Goal: Information Seeking & Learning: Learn about a topic

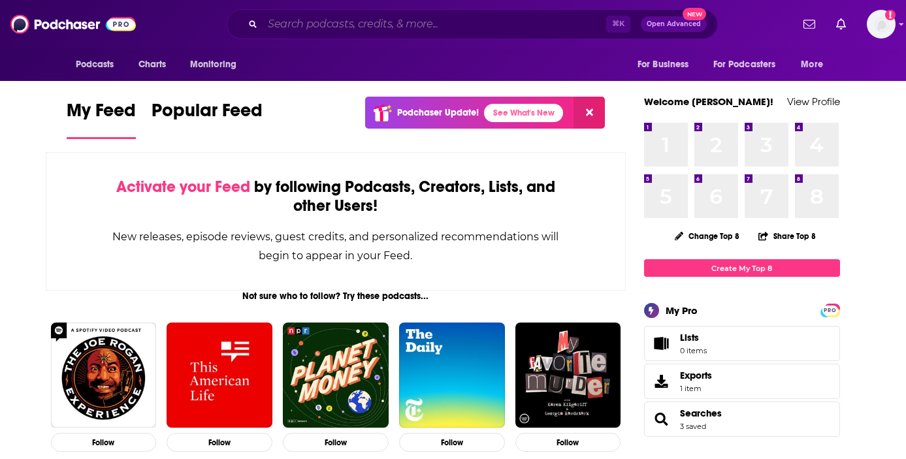
click at [341, 26] on input "Search podcasts, credits, & more..." at bounding box center [435, 24] width 344 height 21
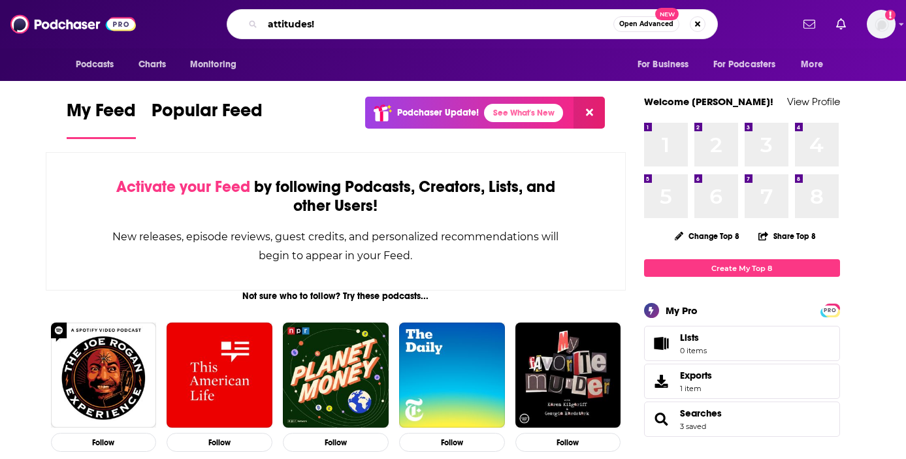
type input "attitudes!"
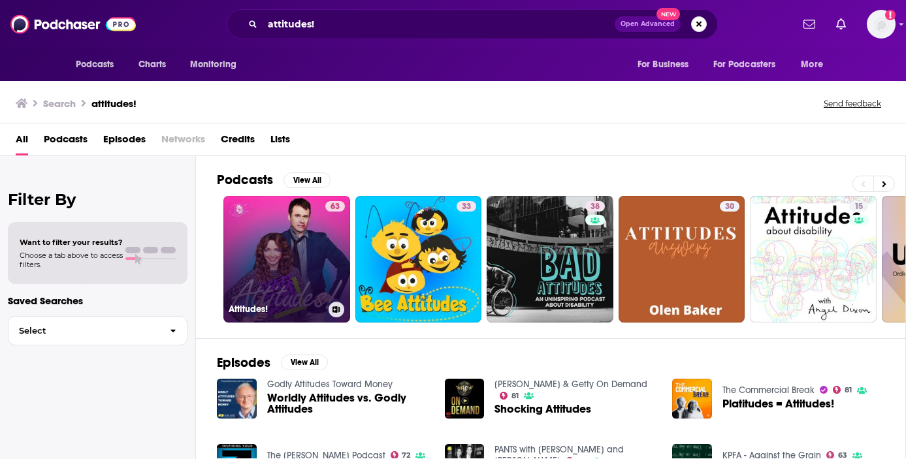
click at [310, 215] on link "63 Attitudes!" at bounding box center [286, 259] width 127 height 127
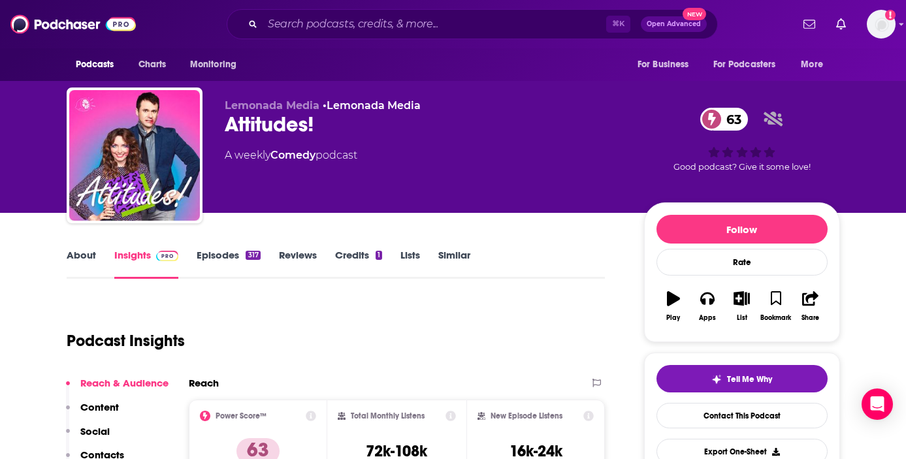
click at [82, 251] on link "About" at bounding box center [81, 264] width 29 height 30
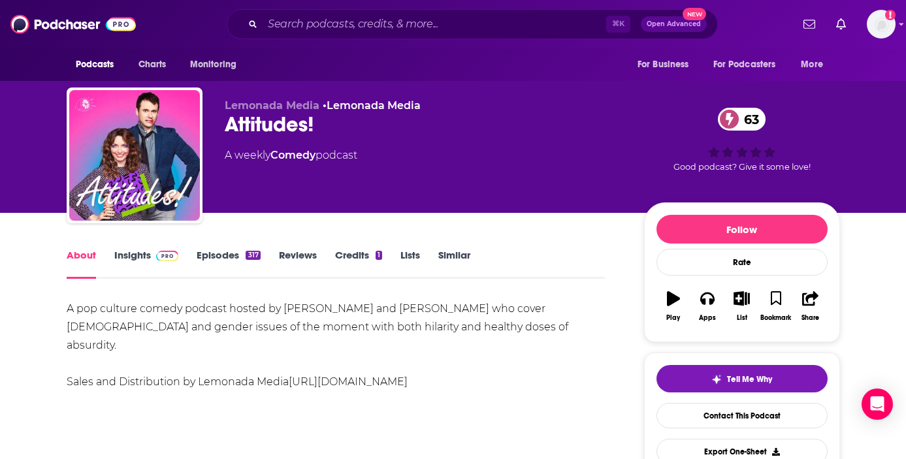
click at [204, 306] on div "A pop culture comedy podcast hosted by [PERSON_NAME] and [PERSON_NAME] who cove…" at bounding box center [336, 345] width 539 height 91
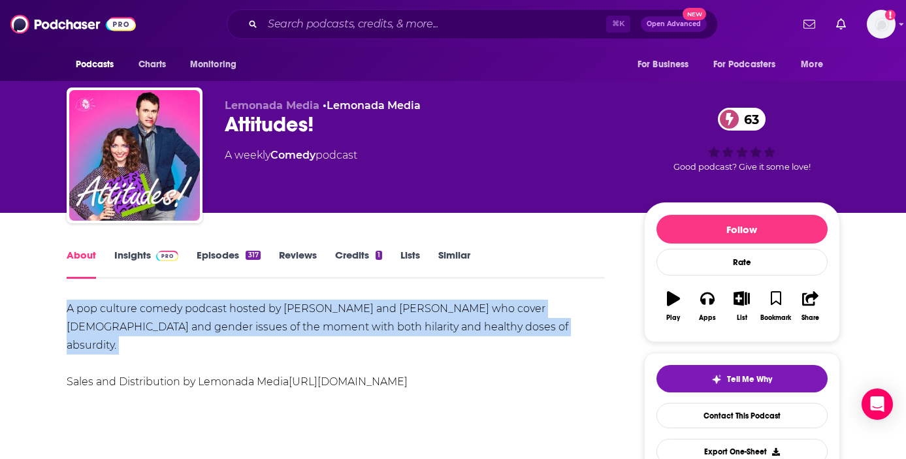
copy div "A pop culture comedy podcast hosted by [PERSON_NAME] and [PERSON_NAME] who cove…"
click at [133, 263] on link "Insights" at bounding box center [146, 264] width 65 height 30
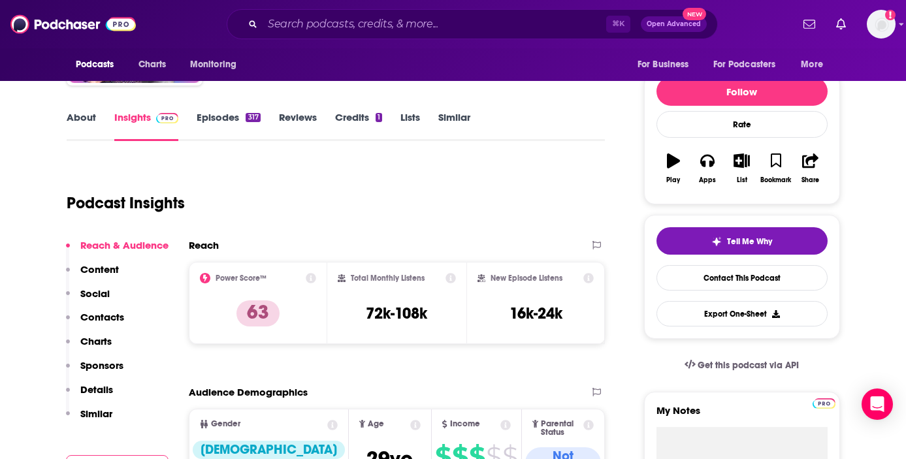
scroll to position [140, 0]
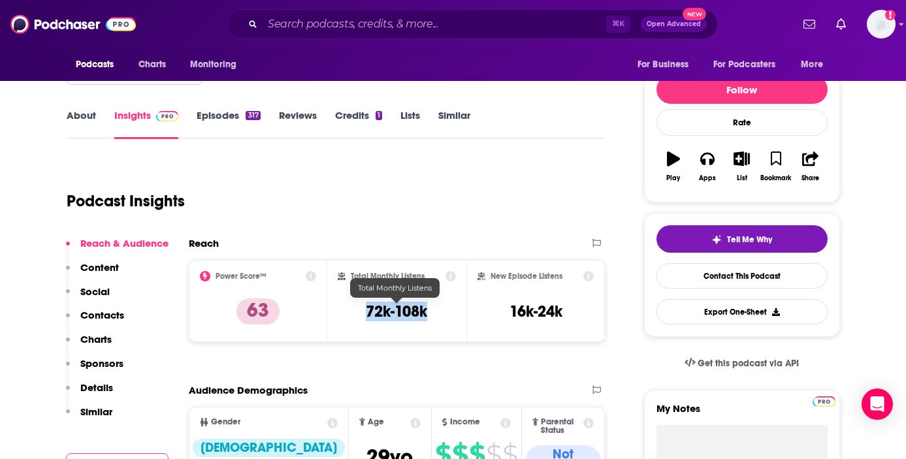
drag, startPoint x: 434, startPoint y: 310, endPoint x: 364, endPoint y: 308, distance: 70.6
click at [364, 308] on div "Total Monthly Listens 72k-108k" at bounding box center [397, 301] width 118 height 60
copy h3 "72k-108k"
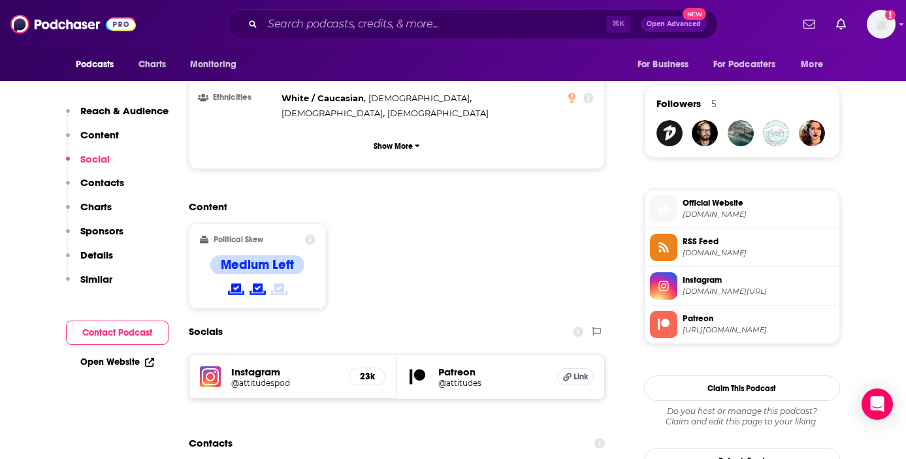
scroll to position [1016, 0]
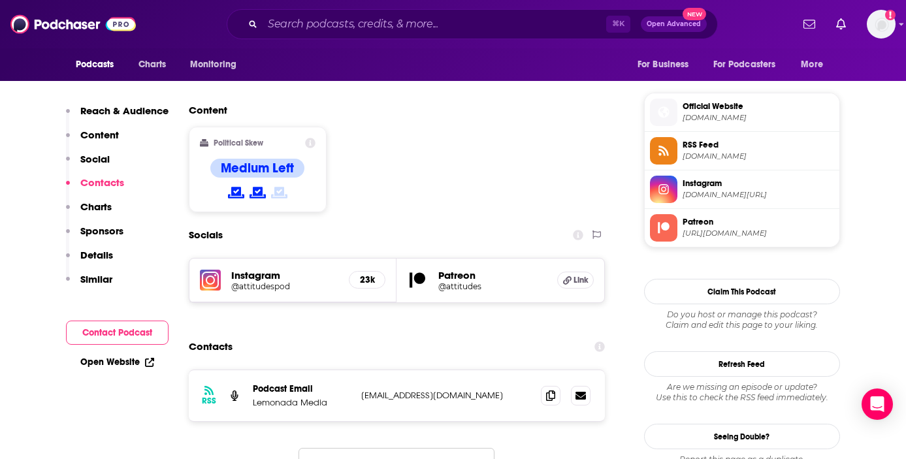
click at [96, 135] on p "Content" at bounding box center [99, 135] width 39 height 12
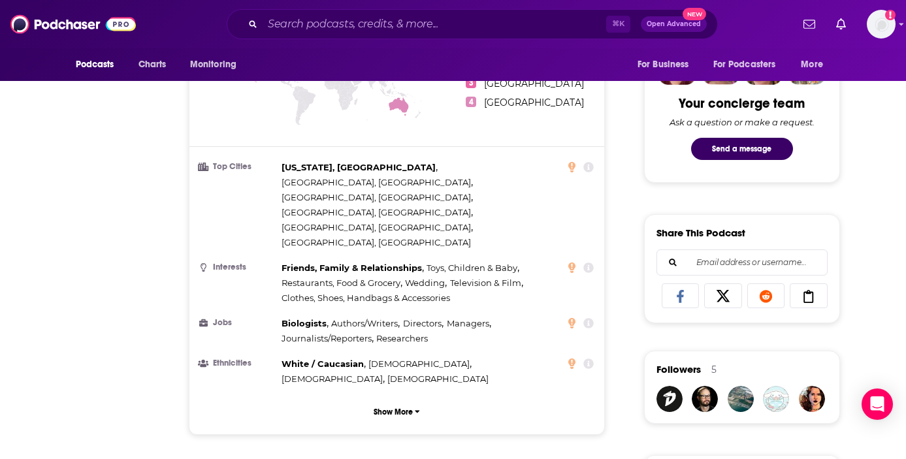
scroll to position [0, 0]
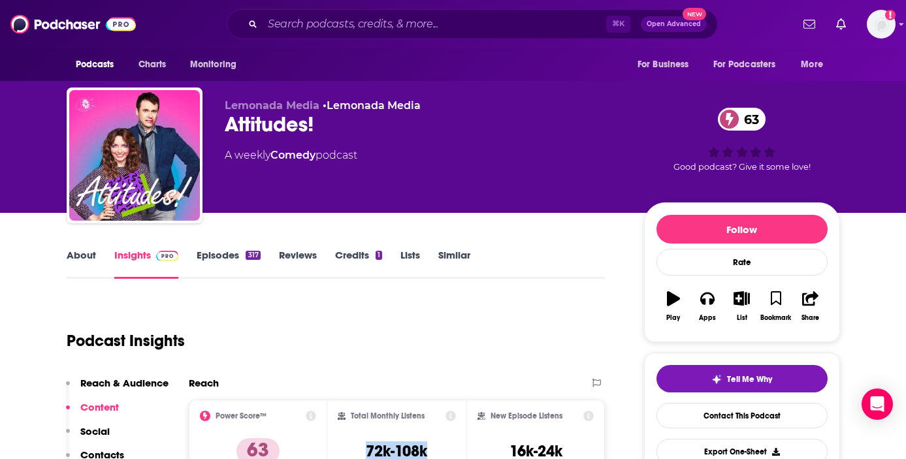
click at [232, 256] on link "Episodes 317" at bounding box center [228, 264] width 63 height 30
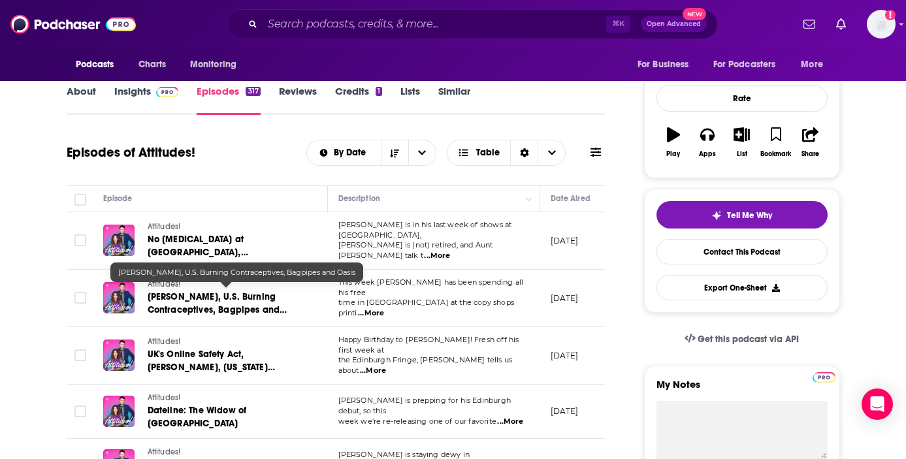
scroll to position [168, 0]
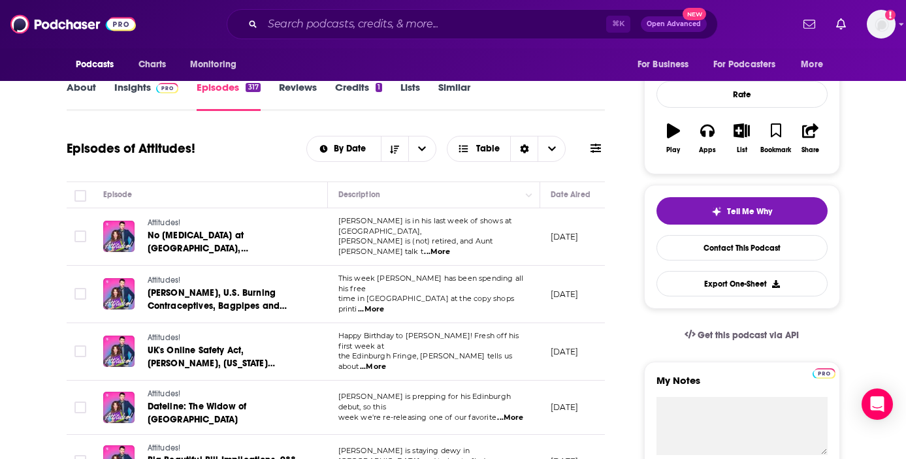
click at [359, 98] on link "Credits 1" at bounding box center [358, 96] width 47 height 30
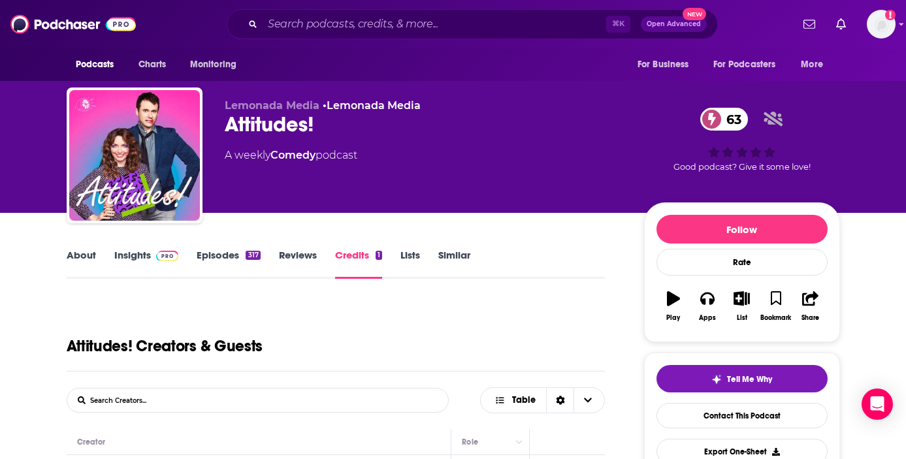
click at [221, 259] on link "Episodes 317" at bounding box center [228, 264] width 63 height 30
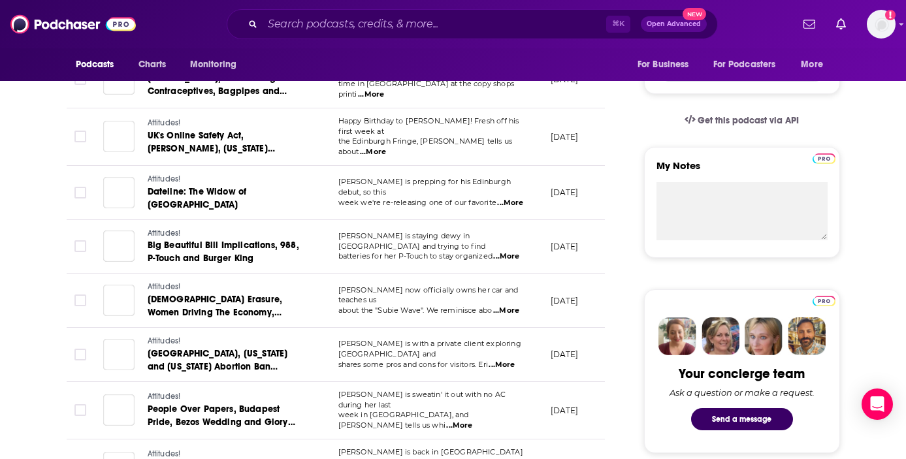
scroll to position [413, 0]
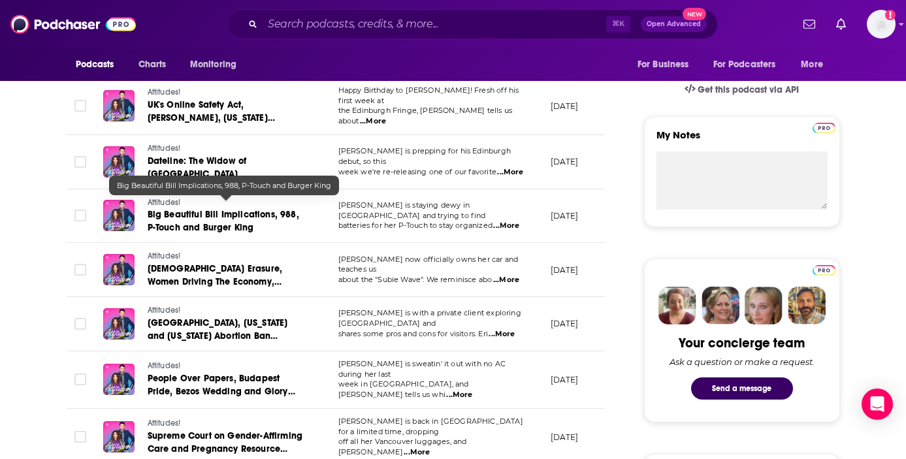
click at [223, 209] on span "Big Beautiful Bill Implications, 988, P-Touch and Burger King" at bounding box center [224, 221] width 152 height 24
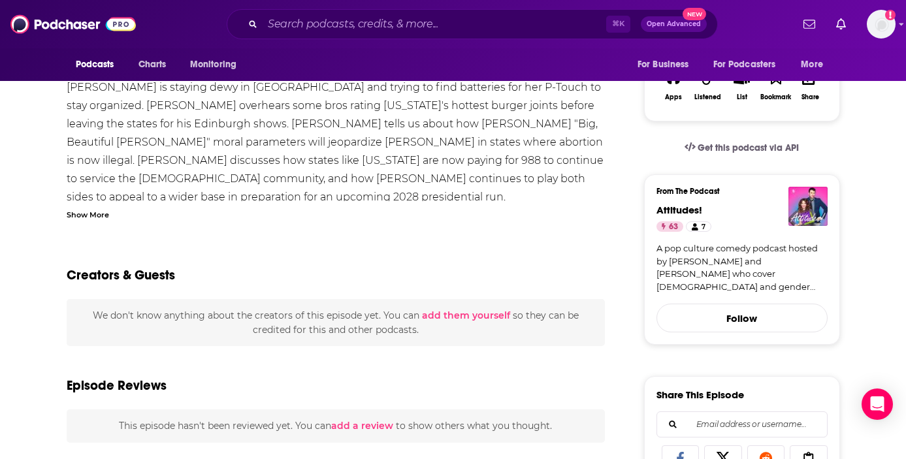
scroll to position [411, 0]
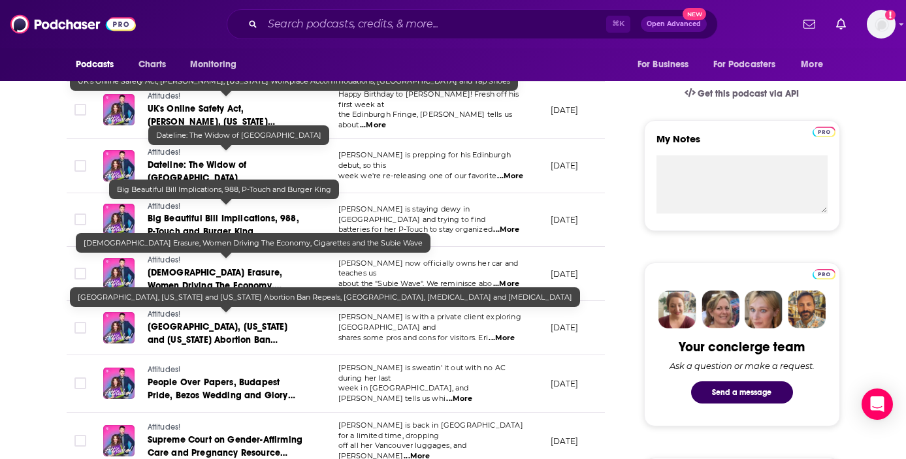
scroll to position [446, 0]
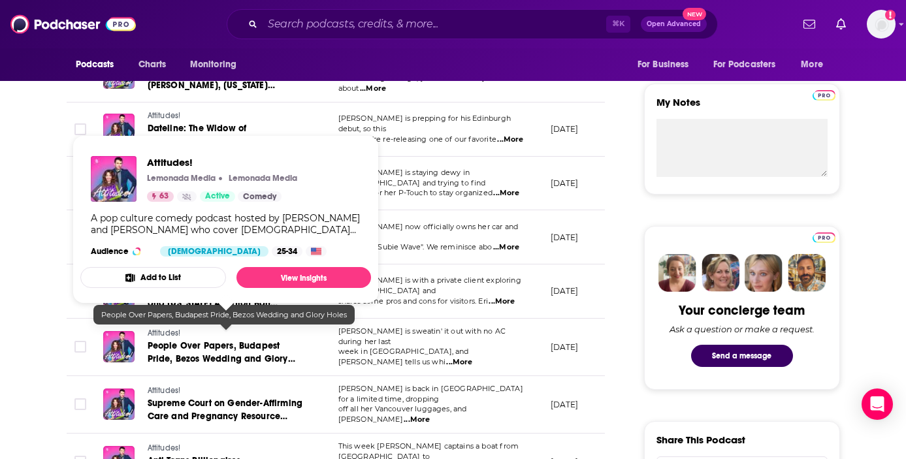
click at [193, 340] on span "People Over Papers, Budapest Pride, Bezos Wedding and Glory Holes" at bounding box center [222, 358] width 148 height 37
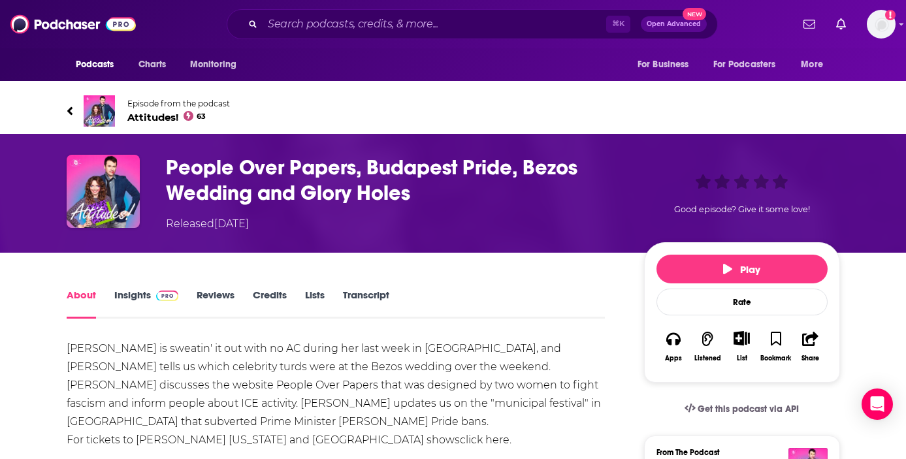
click at [70, 105] on icon at bounding box center [70, 111] width 7 height 13
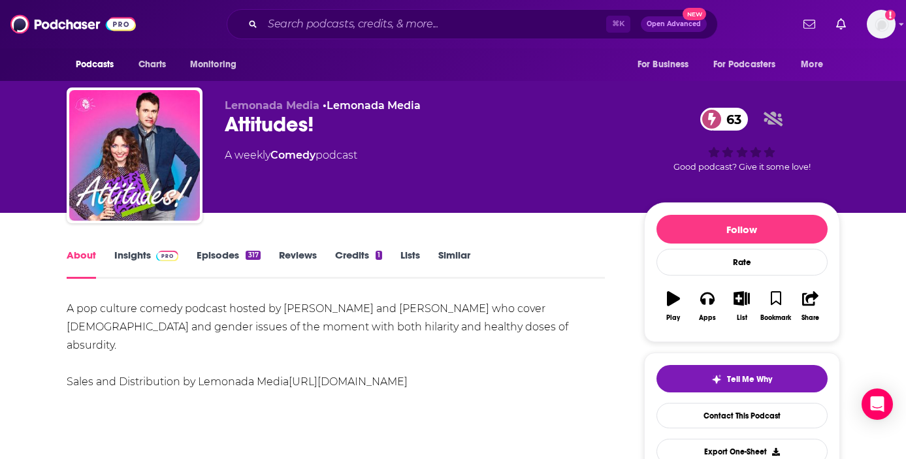
click at [122, 251] on link "Insights" at bounding box center [146, 264] width 65 height 30
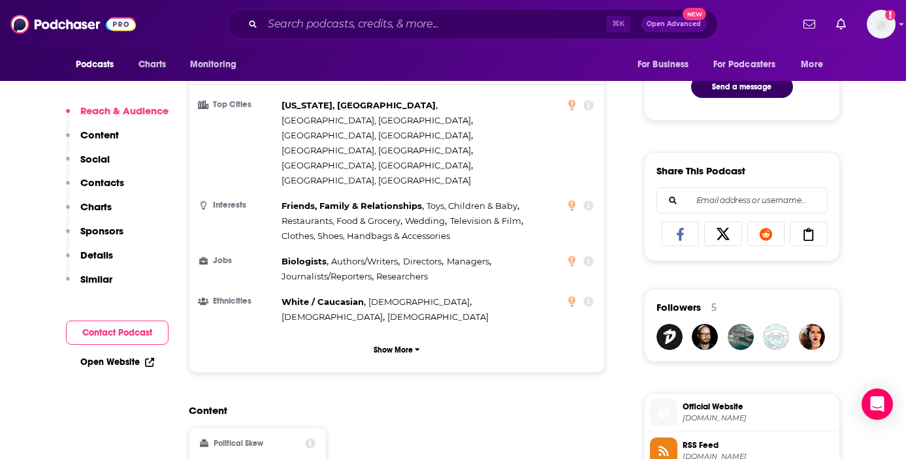
scroll to position [721, 0]
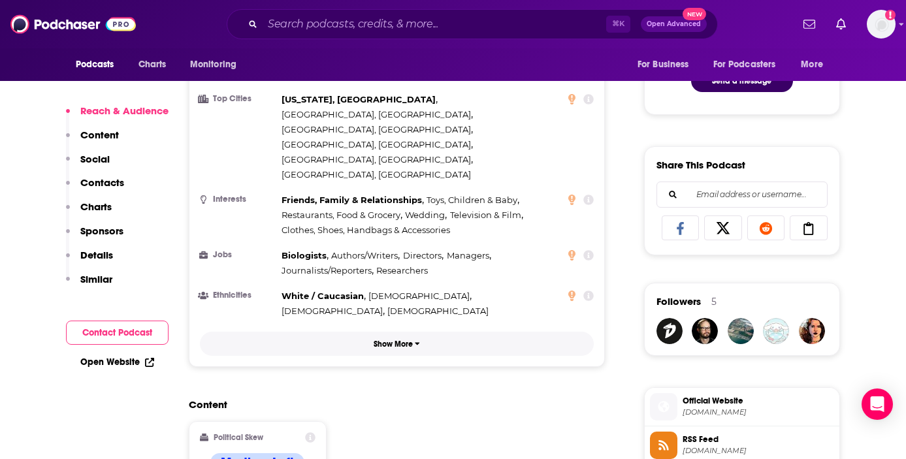
click at [381, 340] on p "Show More" at bounding box center [393, 344] width 39 height 9
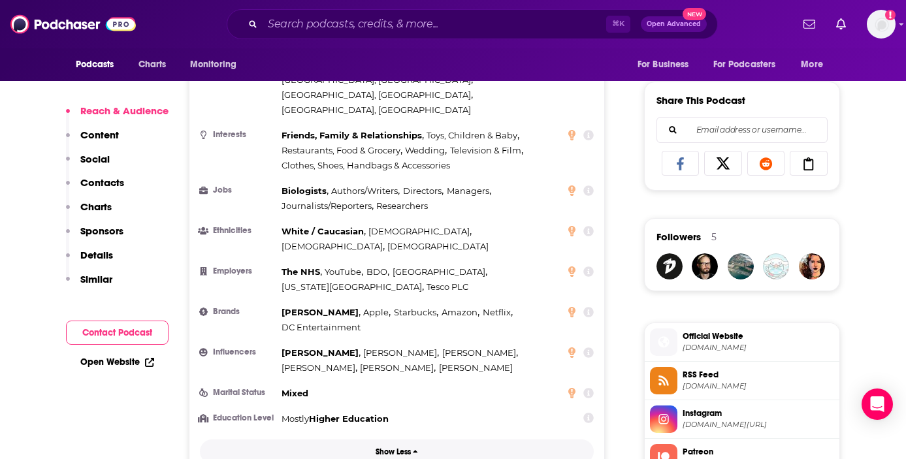
scroll to position [788, 0]
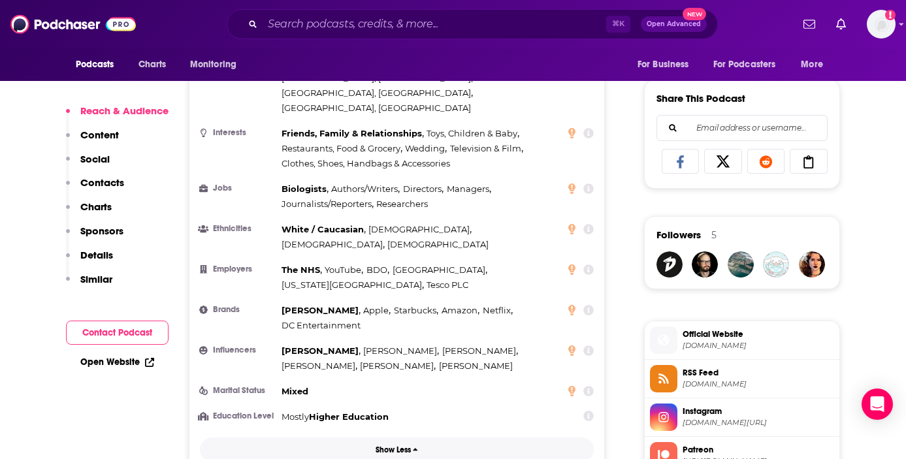
click at [387, 445] on p "Show Less" at bounding box center [393, 449] width 35 height 9
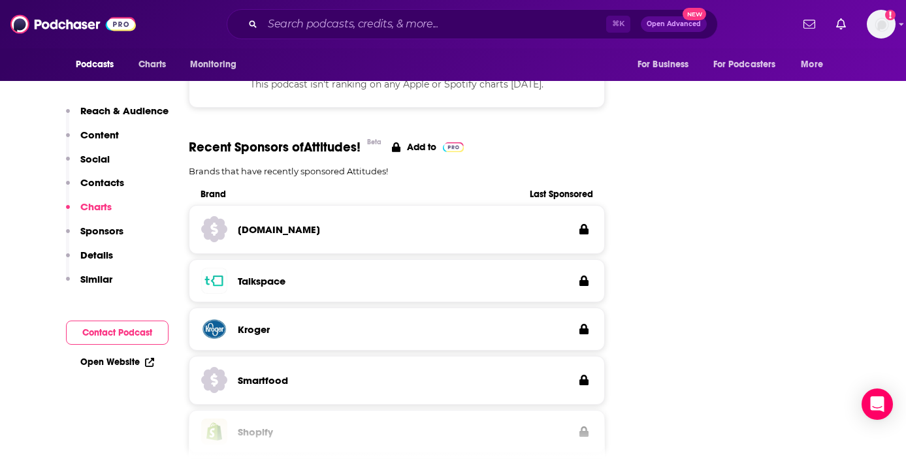
scroll to position [946, 0]
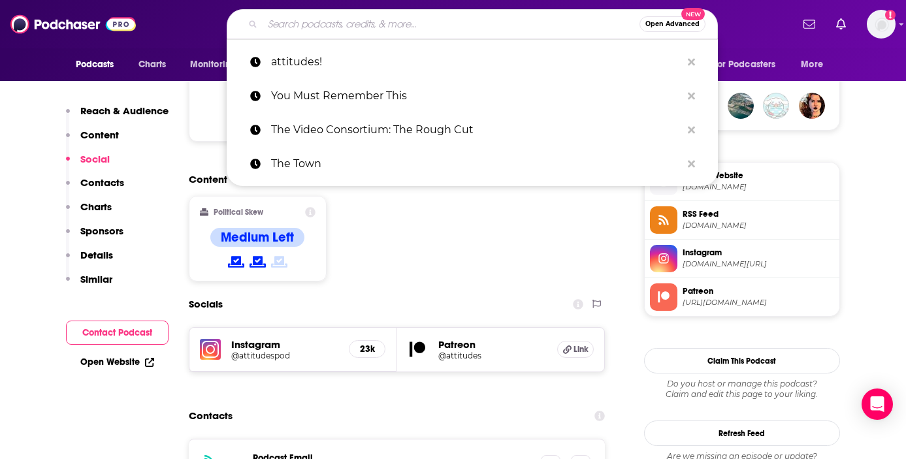
click at [280, 29] on input "Search podcasts, credits, & more..." at bounding box center [451, 24] width 377 height 21
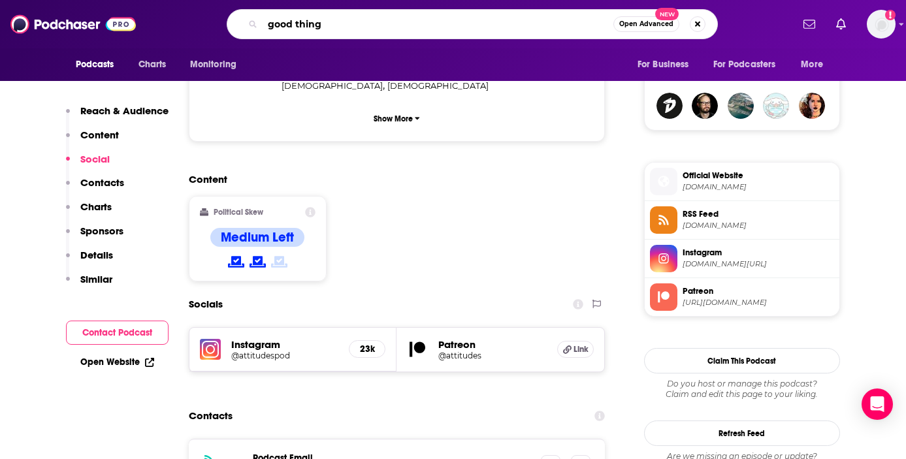
type input "good things"
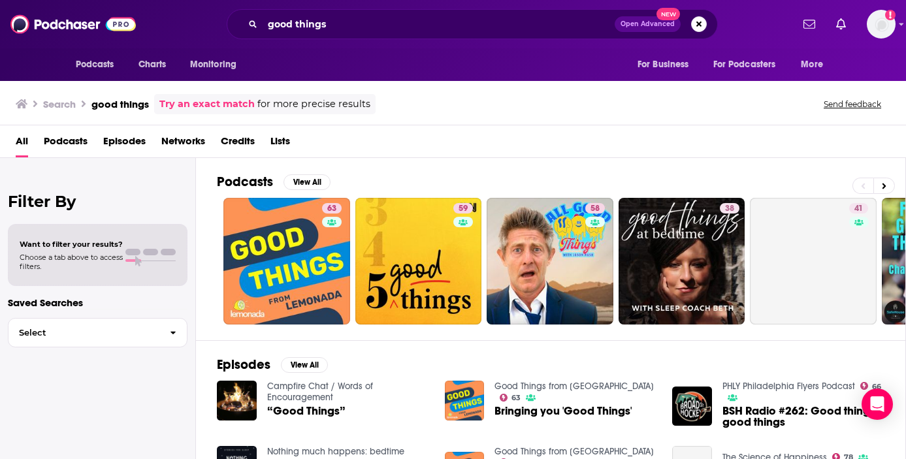
click at [51, 398] on div "Filter By Want to filter your results? Choose a tab above to access filters. Sa…" at bounding box center [98, 387] width 196 height 459
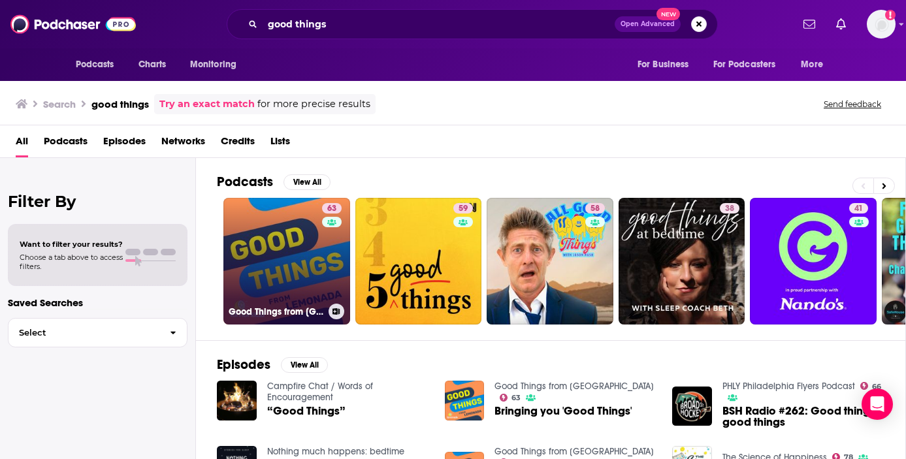
click at [272, 251] on link "63 Good Things from [GEOGRAPHIC_DATA]" at bounding box center [286, 261] width 127 height 127
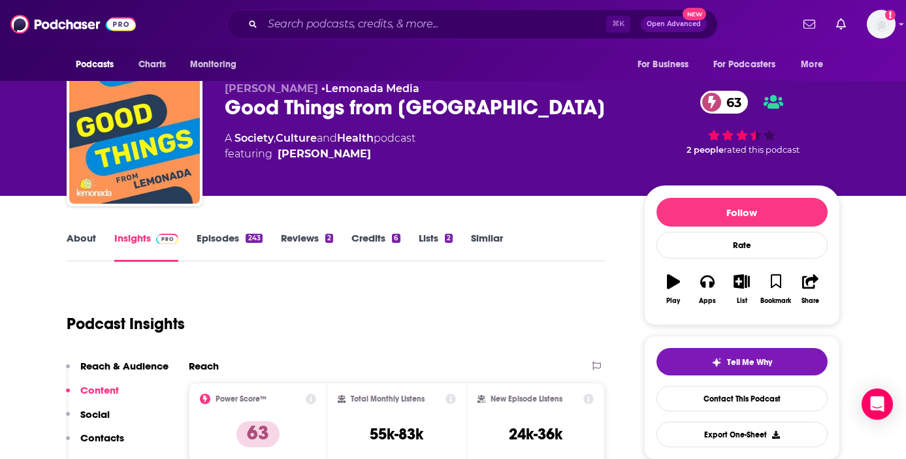
scroll to position [25, 0]
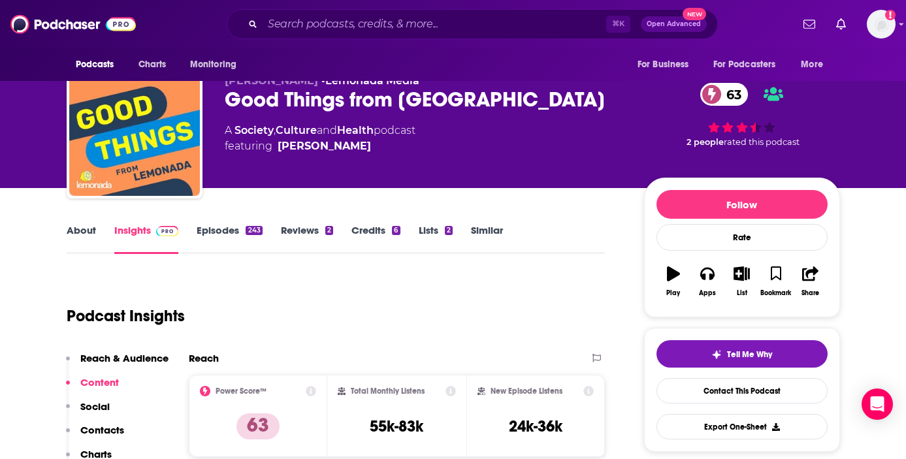
click at [83, 229] on link "About" at bounding box center [81, 239] width 29 height 30
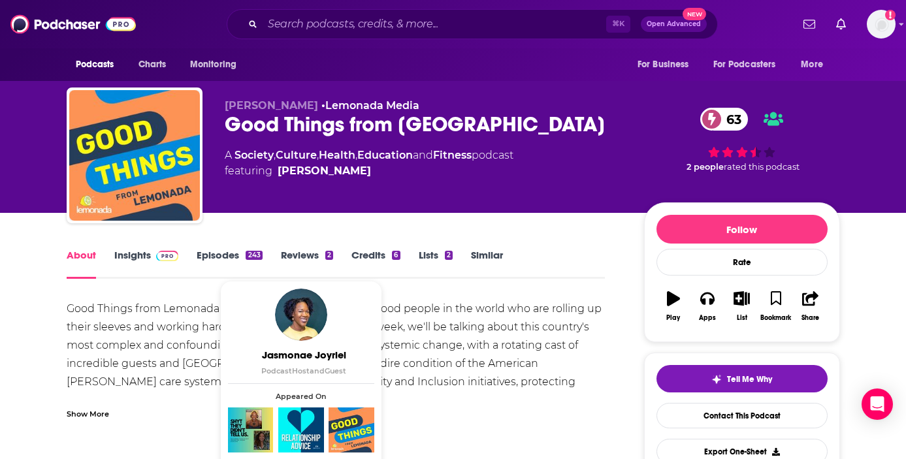
click at [148, 254] on link "Insights" at bounding box center [146, 264] width 65 height 30
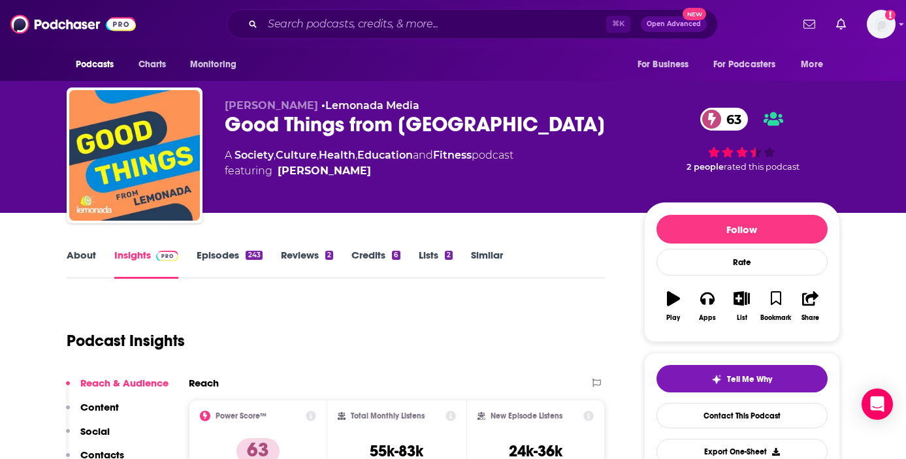
scroll to position [67, 0]
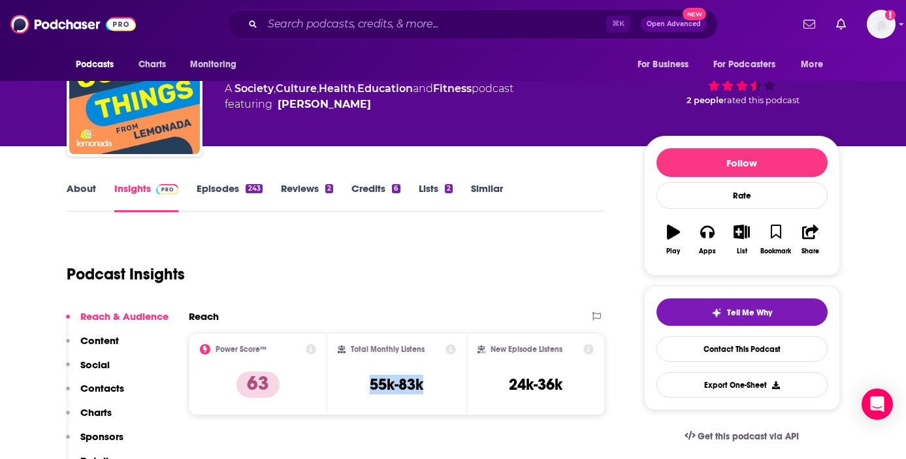
drag, startPoint x: 427, startPoint y: 385, endPoint x: 367, endPoint y: 383, distance: 60.1
click at [367, 383] on div "Total Monthly Listens 55k-83k" at bounding box center [397, 374] width 118 height 60
copy h3 "55k-83k"
click at [88, 185] on link "About" at bounding box center [81, 197] width 29 height 30
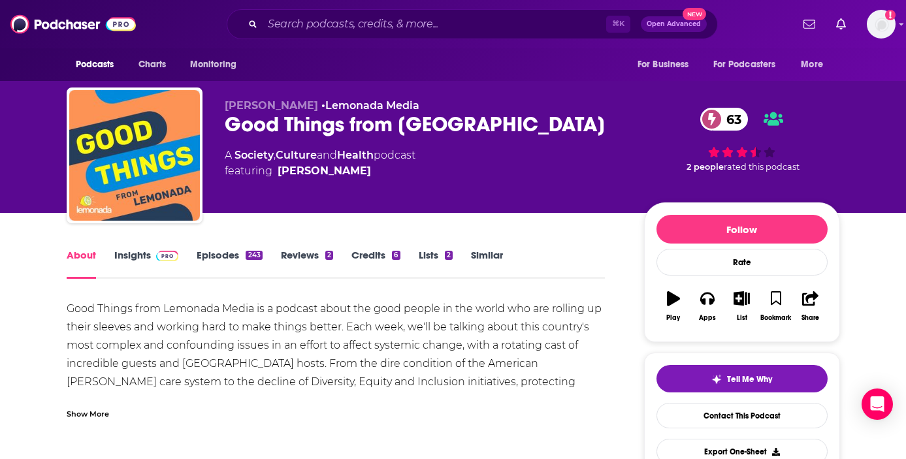
click at [185, 319] on div "Good Things from Lemonada Media is a podcast about the good people in the world…" at bounding box center [336, 355] width 539 height 110
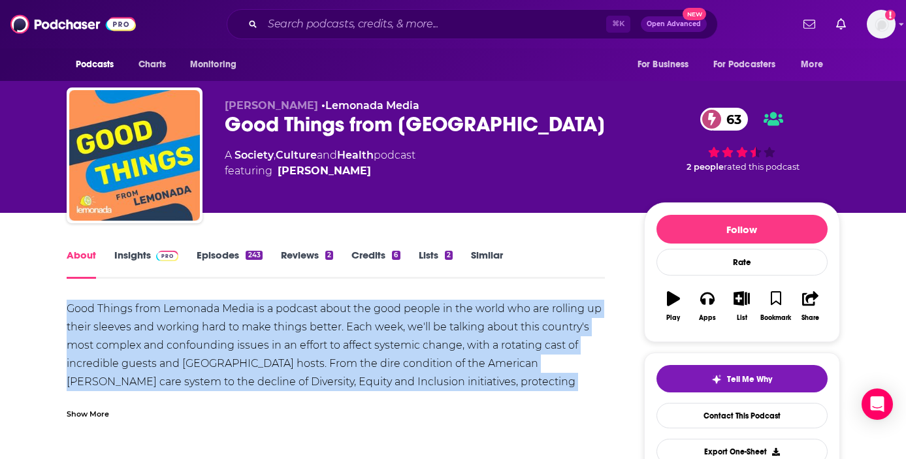
copy div "Good Things from Lemonada Media is a podcast about the good people in the world…"
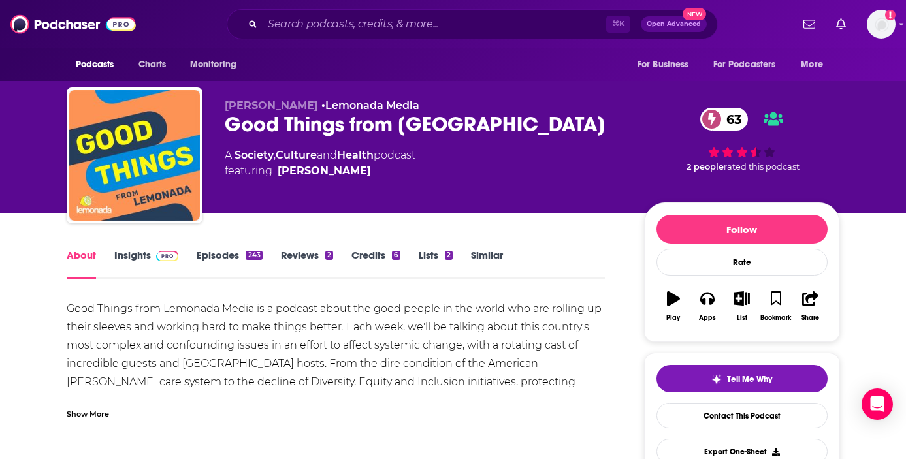
click at [88, 416] on div "Show More" at bounding box center [88, 413] width 42 height 12
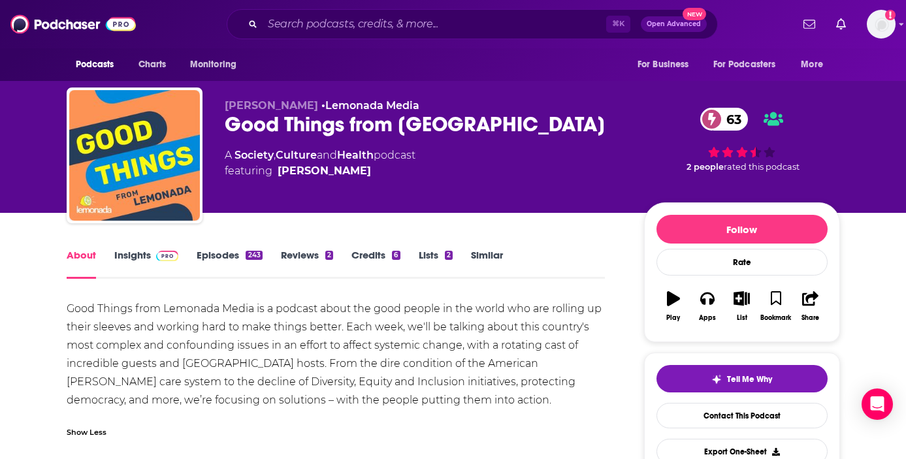
scroll to position [8, 0]
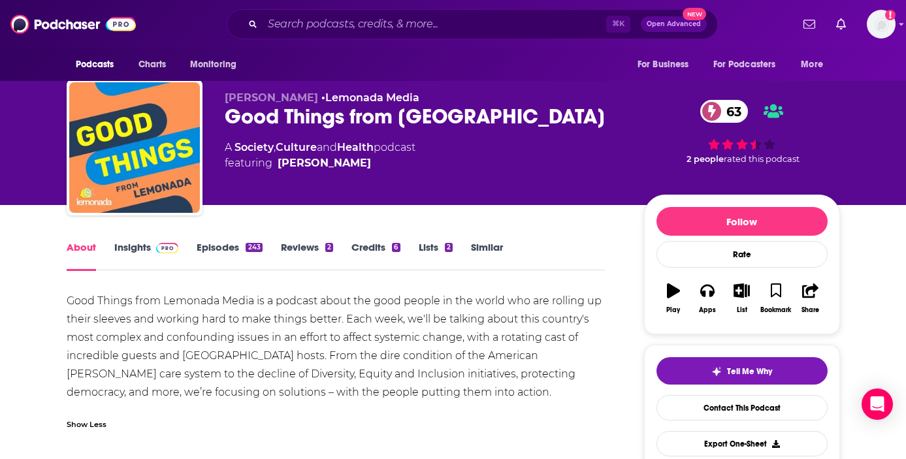
click at [170, 355] on div "Good Things from Lemonada Media is a podcast about the good people in the world…" at bounding box center [336, 347] width 539 height 110
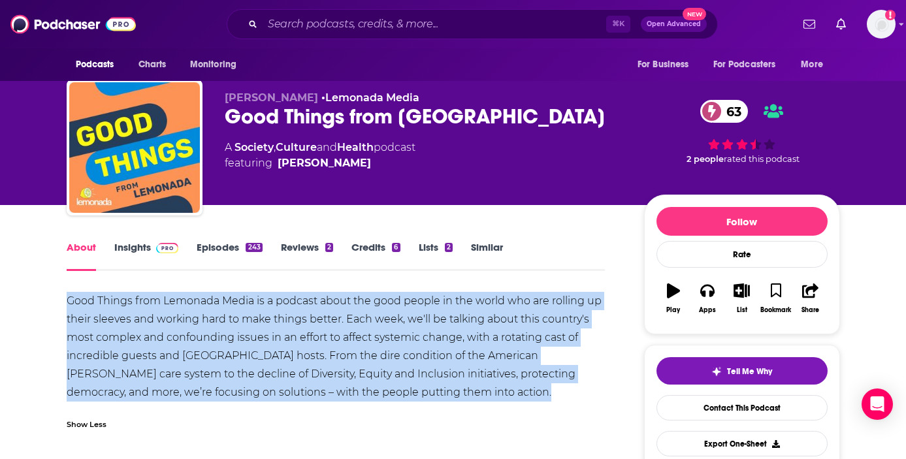
copy div "Good Things from Lemonada Media is a podcast about the good people in the world…"
click at [370, 247] on link "Credits 6" at bounding box center [375, 256] width 48 height 30
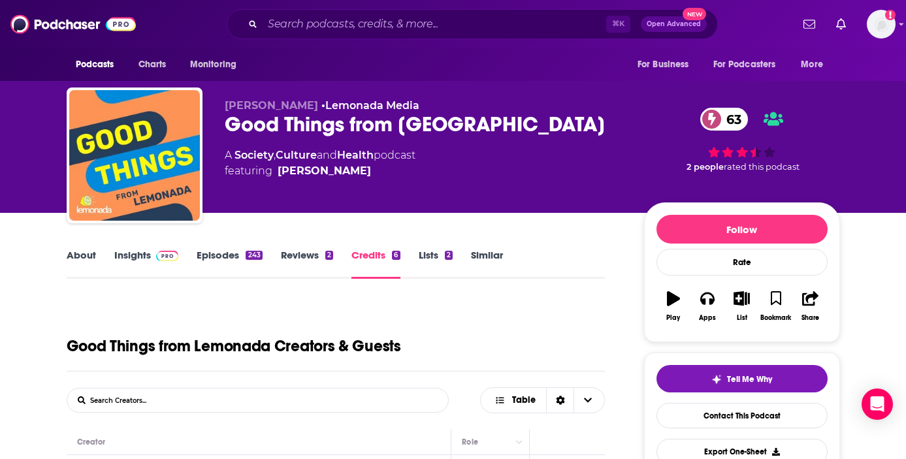
scroll to position [362, 0]
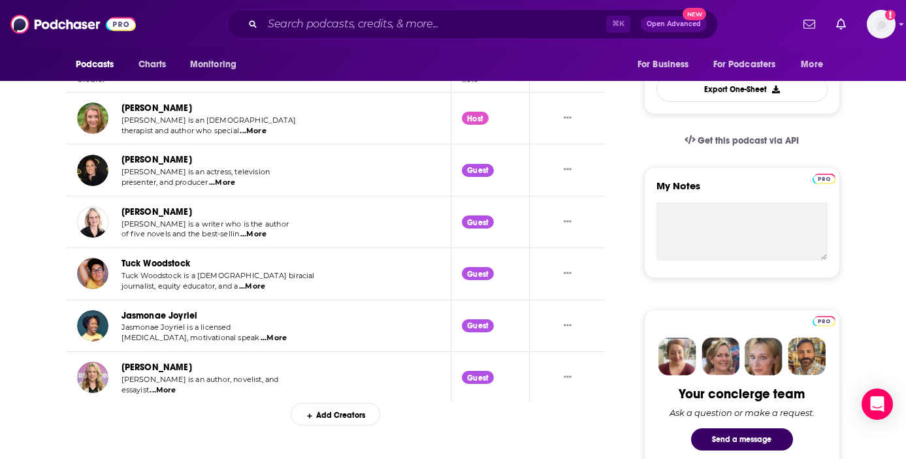
click at [263, 282] on div "Tuck Woodstock is a [DEMOGRAPHIC_DATA] biracial journalist, equity educator, an…" at bounding box center [218, 281] width 194 height 21
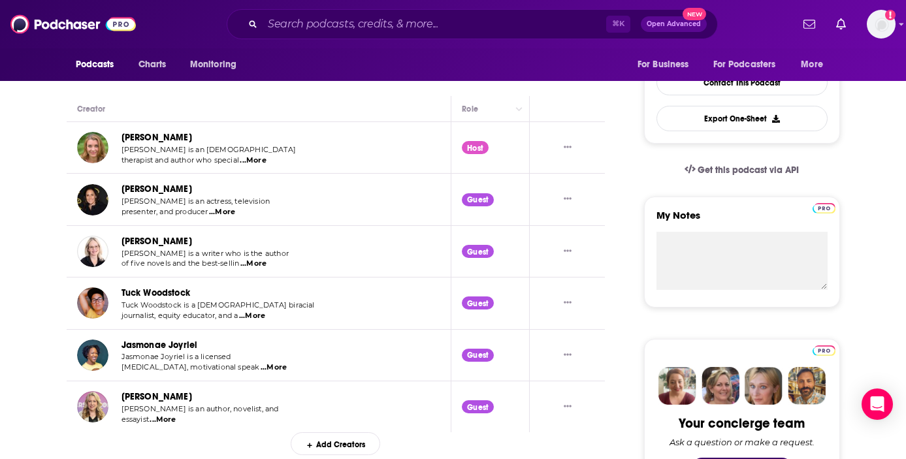
scroll to position [334, 0]
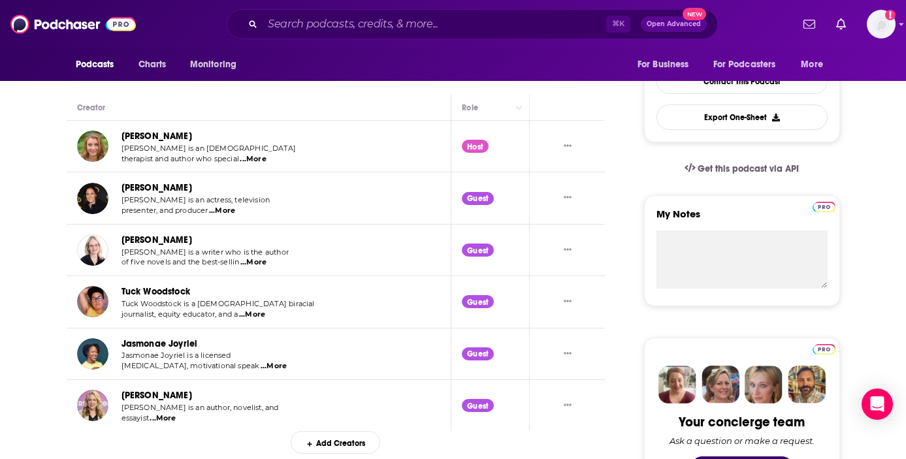
click at [260, 315] on span "...More" at bounding box center [252, 315] width 26 height 10
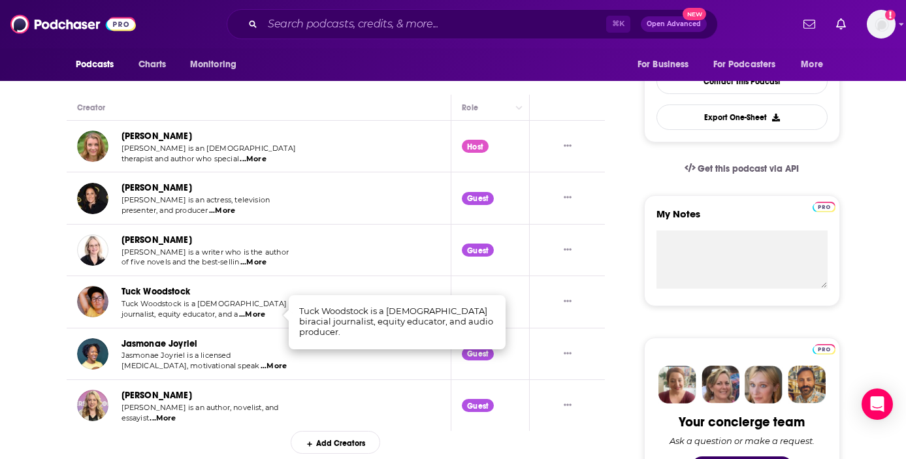
click at [260, 315] on span "...More" at bounding box center [252, 315] width 26 height 10
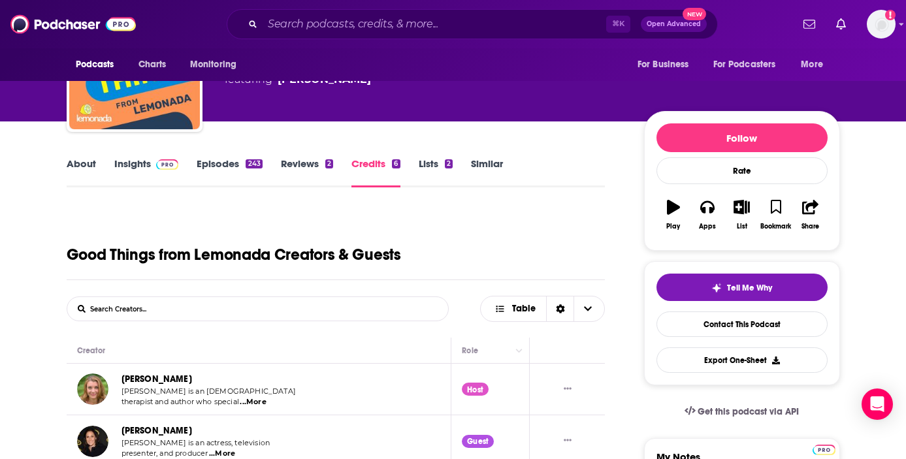
scroll to position [0, 0]
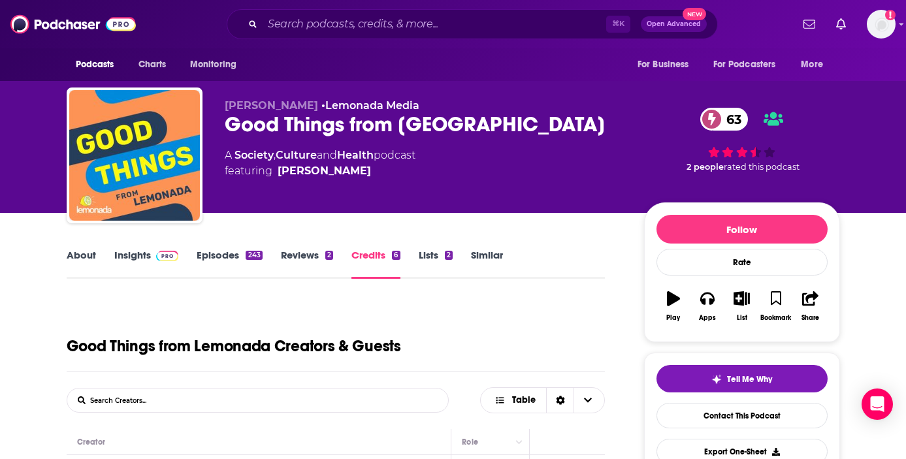
click at [144, 252] on link "Insights" at bounding box center [146, 264] width 65 height 30
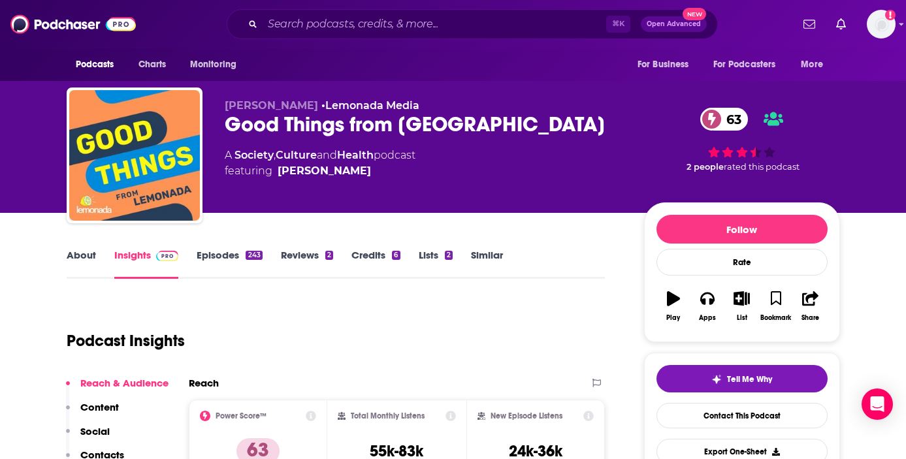
click at [370, 254] on link "Credits 6" at bounding box center [375, 264] width 48 height 30
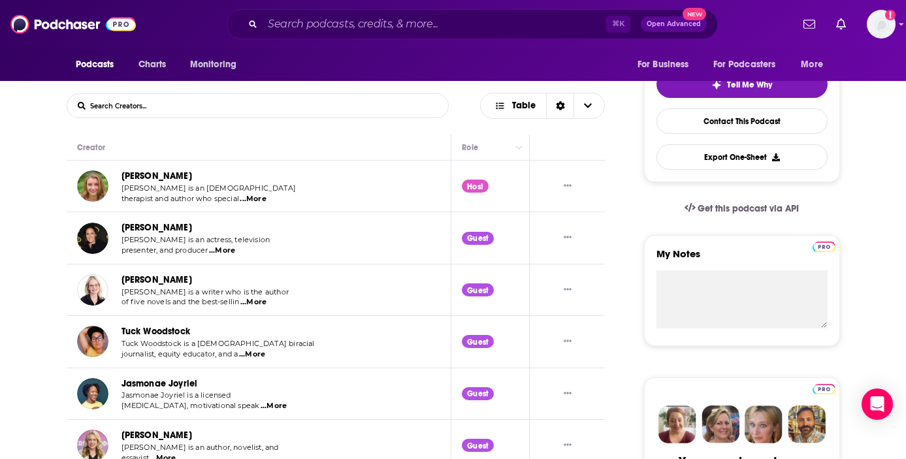
scroll to position [427, 0]
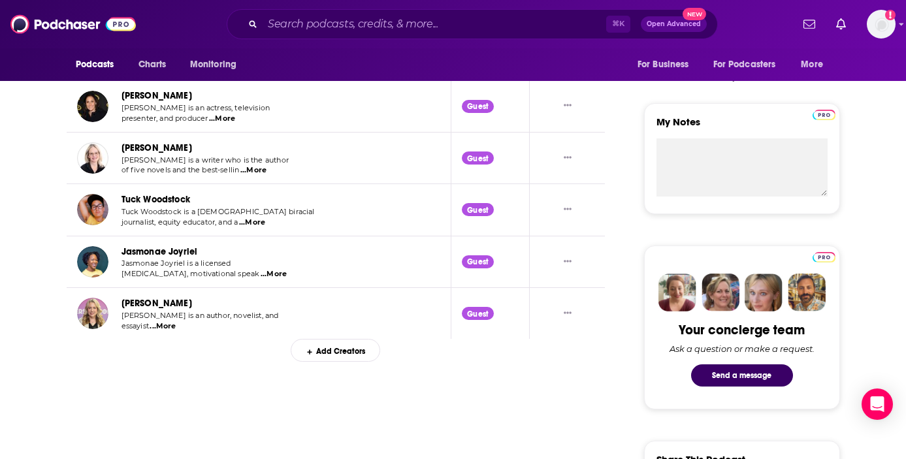
click at [165, 253] on link "Jasmonae Joyriel" at bounding box center [159, 251] width 76 height 11
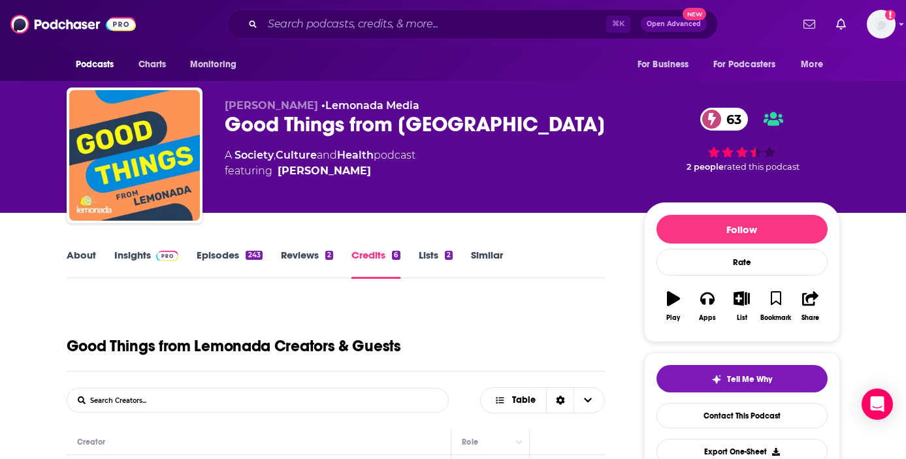
click at [234, 253] on link "Episodes 243" at bounding box center [229, 264] width 65 height 30
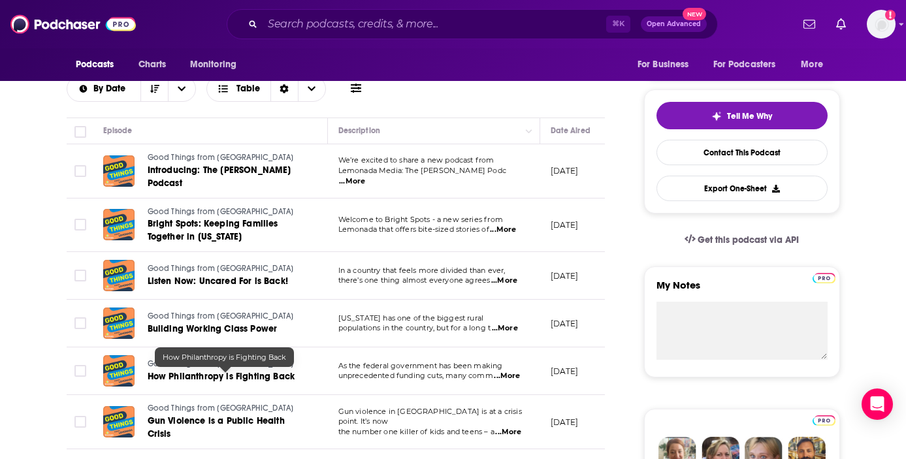
scroll to position [265, 0]
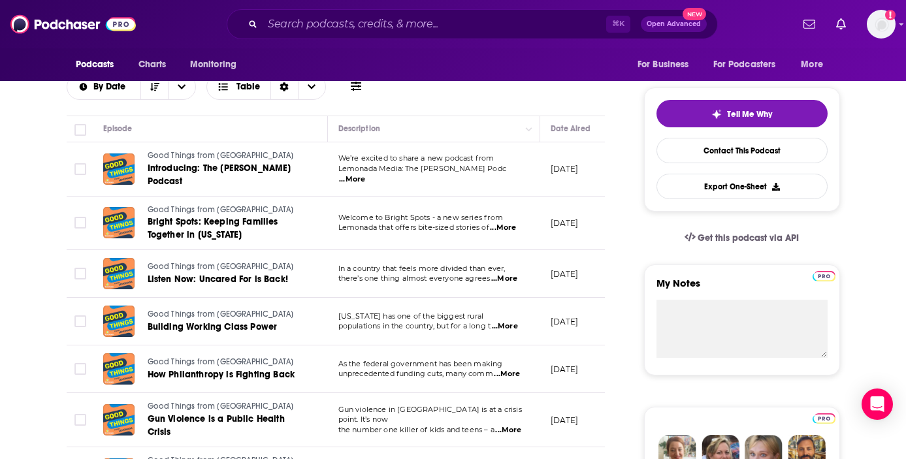
click at [507, 281] on span "...More" at bounding box center [504, 279] width 26 height 10
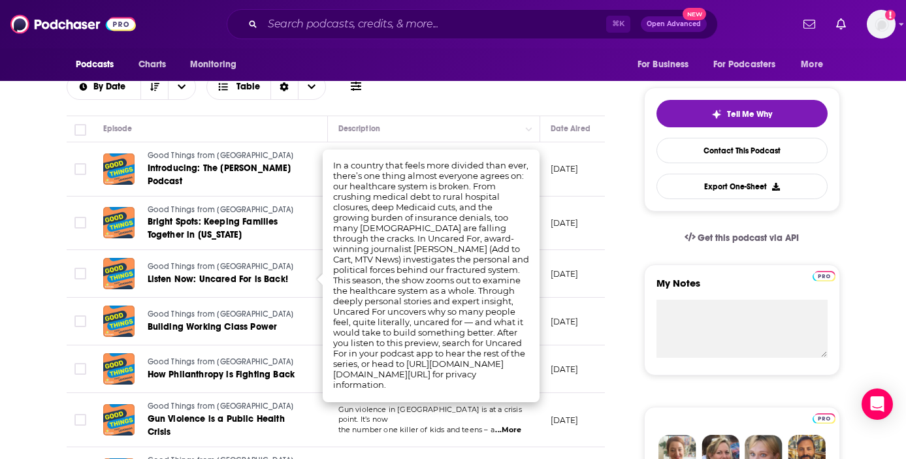
click at [276, 351] on td "Good Things from Lemonada How Philanthropy is Fighting Back" at bounding box center [210, 370] width 235 height 48
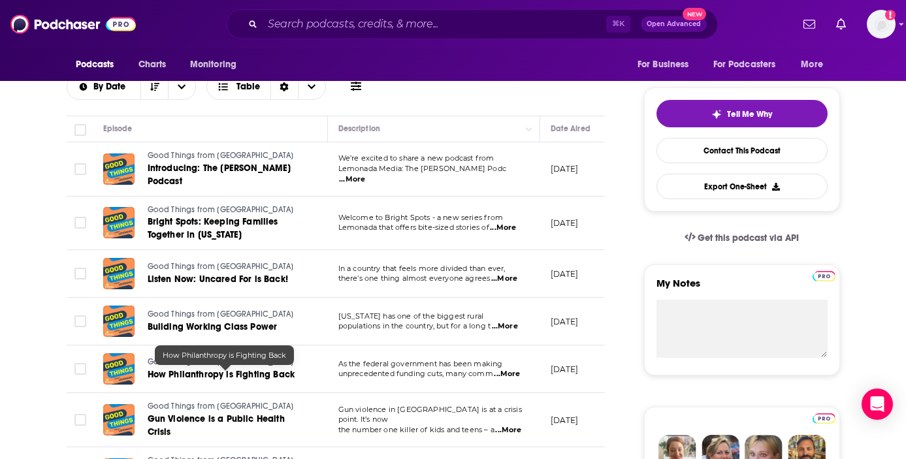
scroll to position [320, 0]
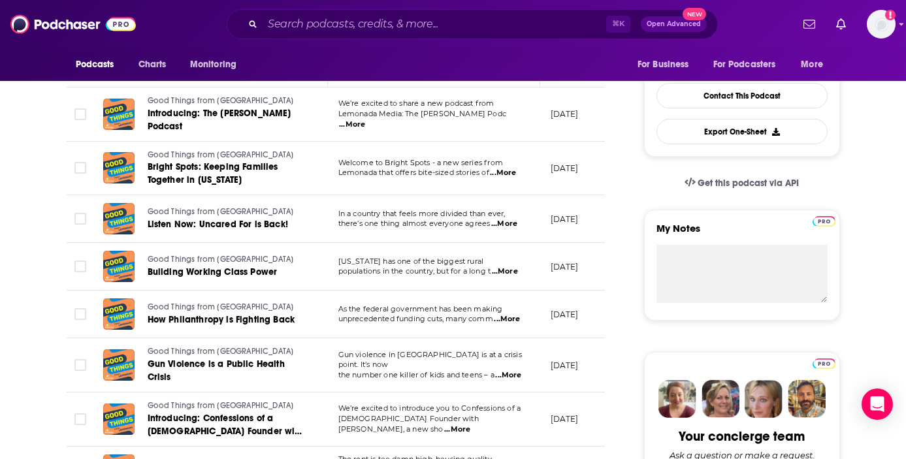
click at [512, 315] on span "...More" at bounding box center [507, 319] width 26 height 10
drag, startPoint x: 478, startPoint y: 280, endPoint x: 476, endPoint y: 298, distance: 19.0
click at [498, 322] on span "...More" at bounding box center [507, 319] width 26 height 10
click at [510, 317] on span "...More" at bounding box center [507, 319] width 26 height 10
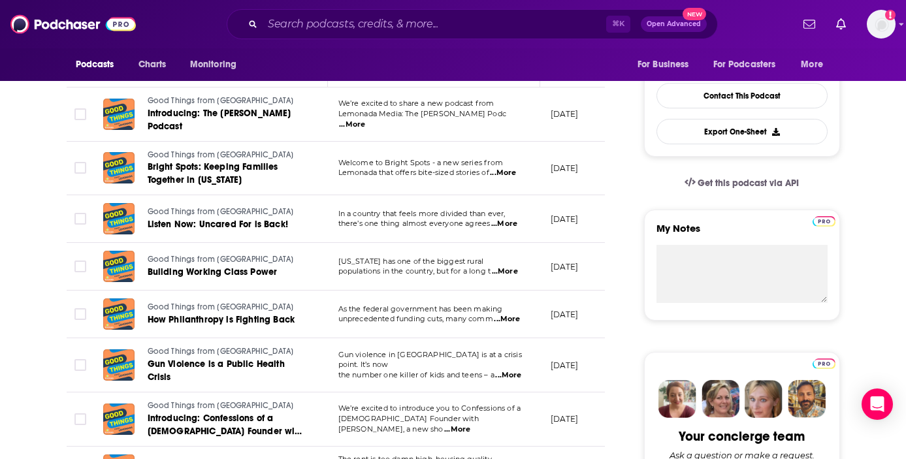
click at [514, 320] on span "...More" at bounding box center [507, 319] width 26 height 10
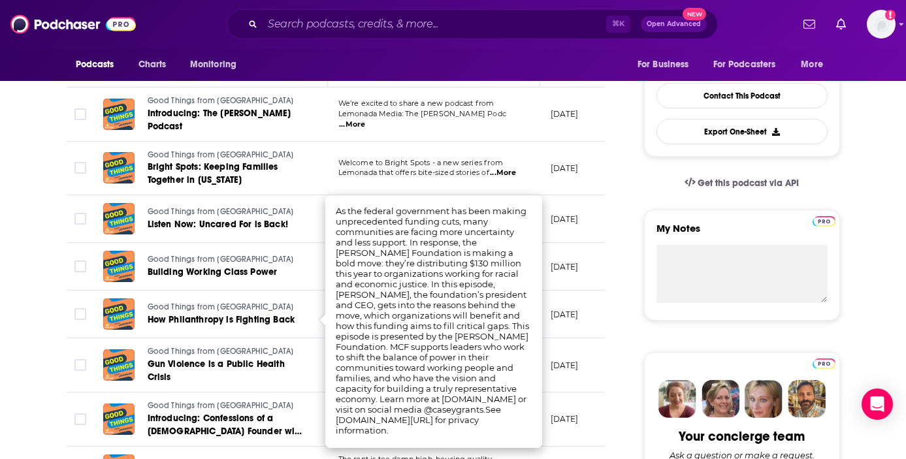
click at [510, 178] on span "...More" at bounding box center [503, 173] width 26 height 10
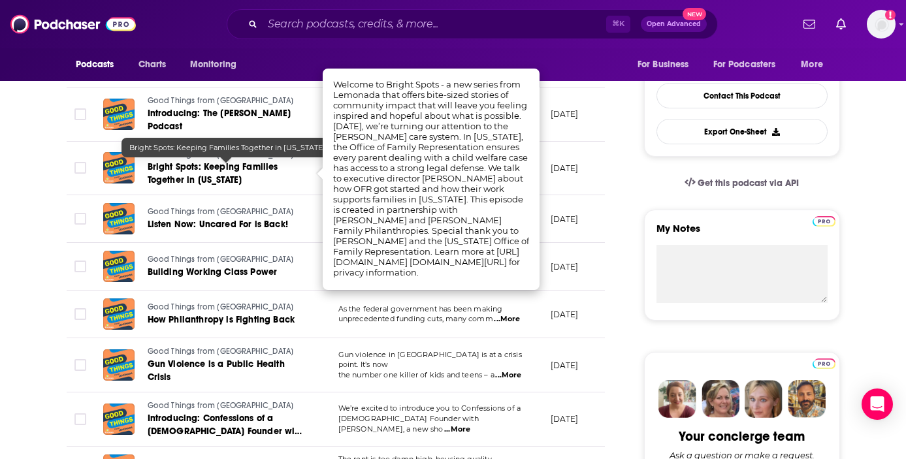
click at [268, 164] on span "Bright Spots: Keeping Families Together in [US_STATE]" at bounding box center [213, 173] width 131 height 24
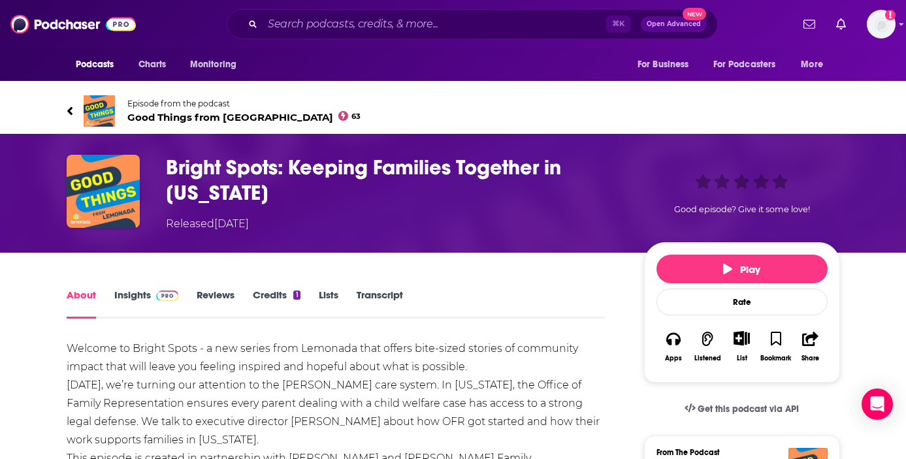
scroll to position [51, 0]
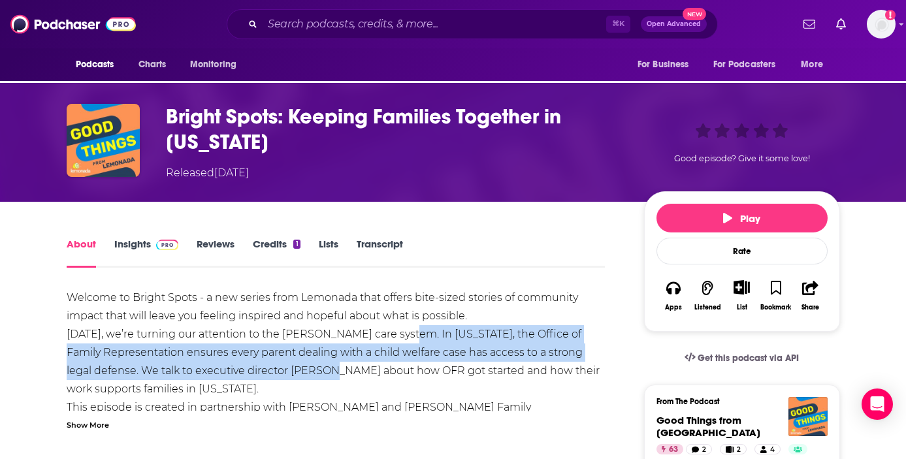
drag, startPoint x: 387, startPoint y: 334, endPoint x: 357, endPoint y: 370, distance: 46.8
click at [357, 370] on div "Welcome to Bright Spots - a new series from Lemonada that offers bite-sized sto…" at bounding box center [336, 389] width 539 height 201
copy div "[US_STATE], the Office of Family Representation ensures every parent dealing wi…"
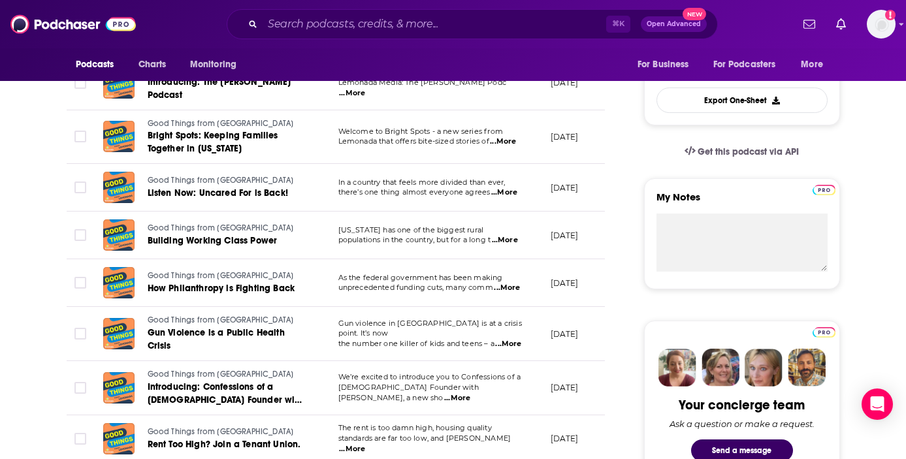
scroll to position [502, 0]
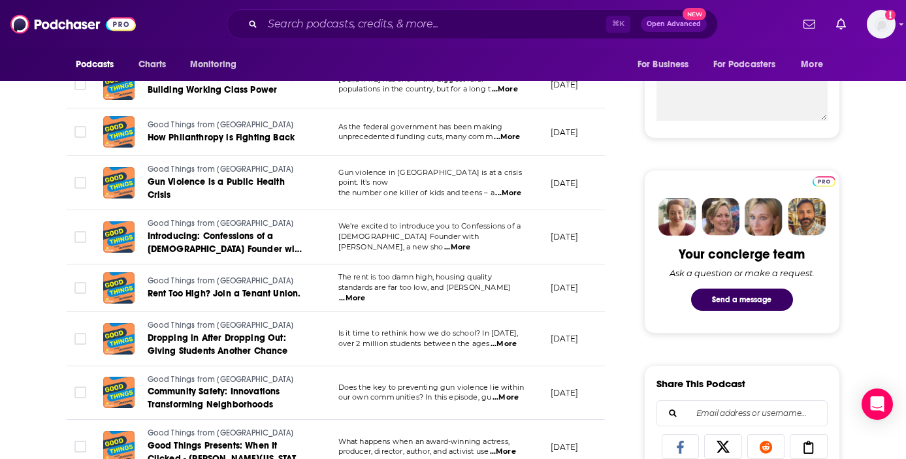
click at [470, 247] on span "...More" at bounding box center [457, 247] width 26 height 10
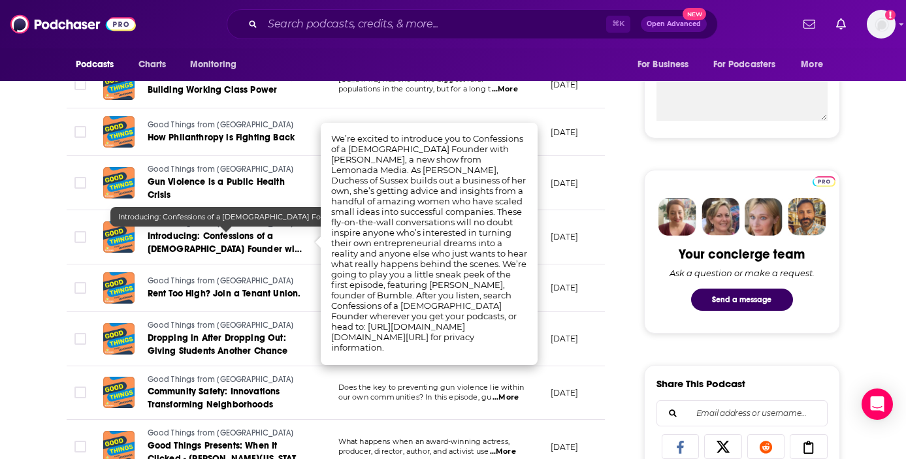
click at [210, 242] on link "Introducing: Confessions of a [DEMOGRAPHIC_DATA] Founder with [PERSON_NAME]" at bounding box center [226, 243] width 157 height 26
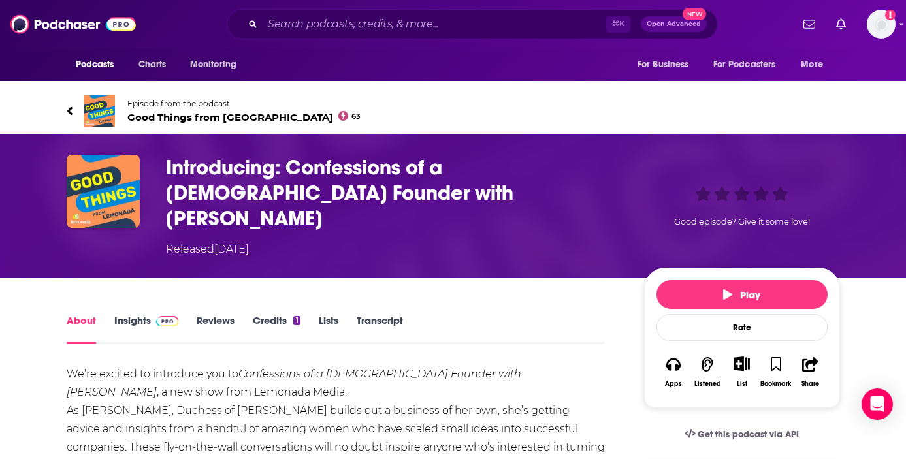
click at [69, 118] on span at bounding box center [70, 111] width 7 height 16
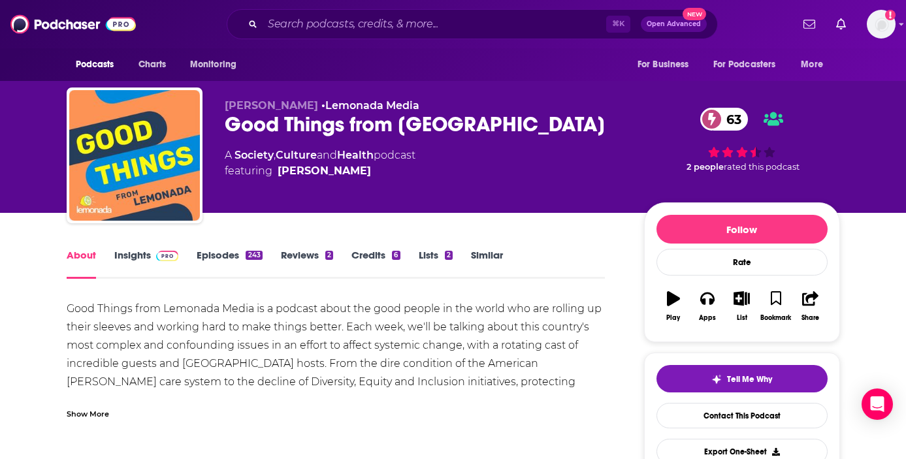
click at [239, 263] on link "Episodes 243" at bounding box center [229, 264] width 65 height 30
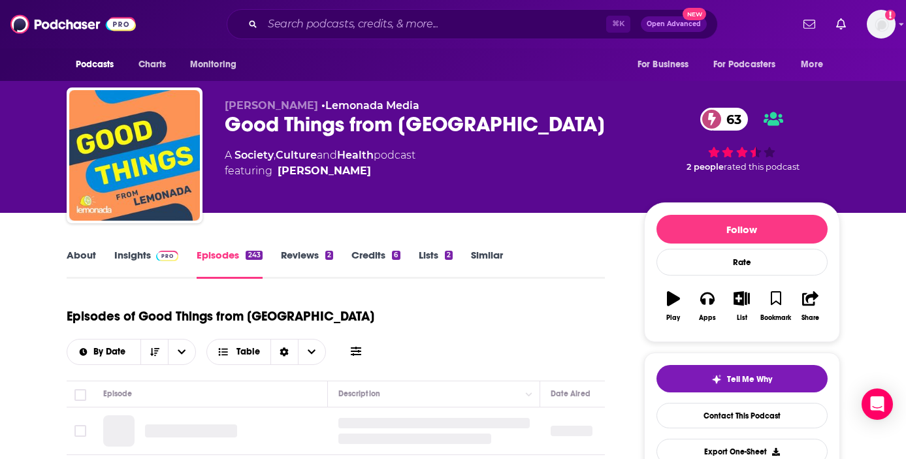
scroll to position [228, 0]
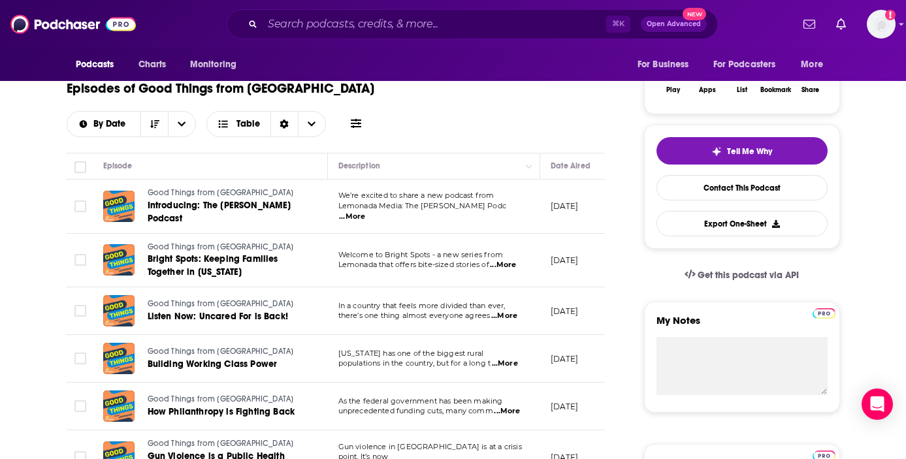
click at [508, 366] on span "...More" at bounding box center [505, 364] width 26 height 10
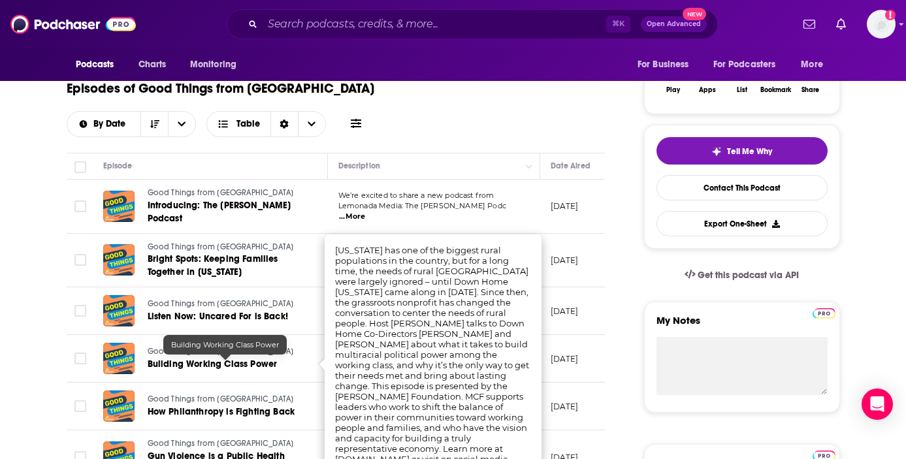
click at [233, 362] on span "Building Working Class Power" at bounding box center [213, 364] width 130 height 11
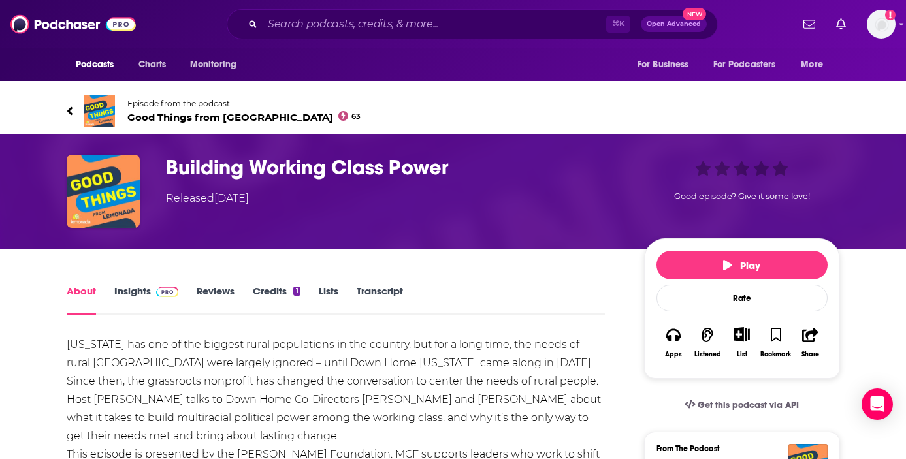
scroll to position [83, 0]
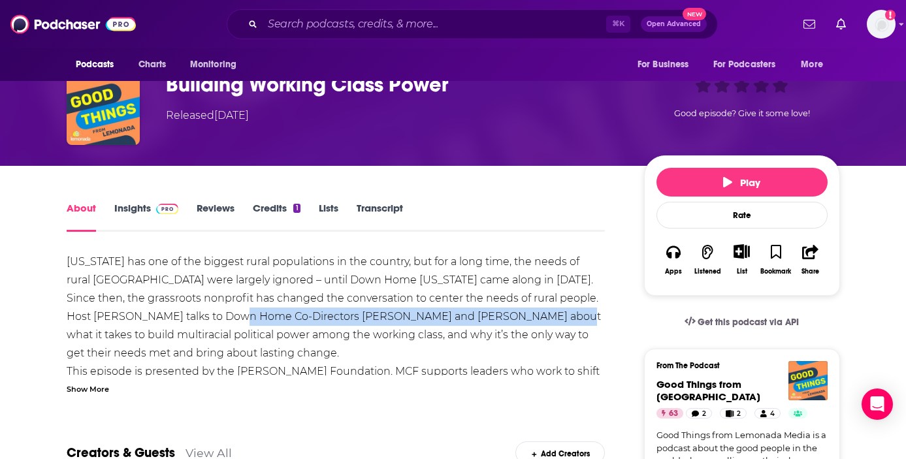
drag, startPoint x: 200, startPoint y: 315, endPoint x: 524, endPoint y: 322, distance: 324.7
click at [524, 322] on div "[US_STATE] has one of the biggest rural populations in the country, but for a l…" at bounding box center [336, 362] width 539 height 219
copy div "Down Home Co-Directors [PERSON_NAME] and [PERSON_NAME]"
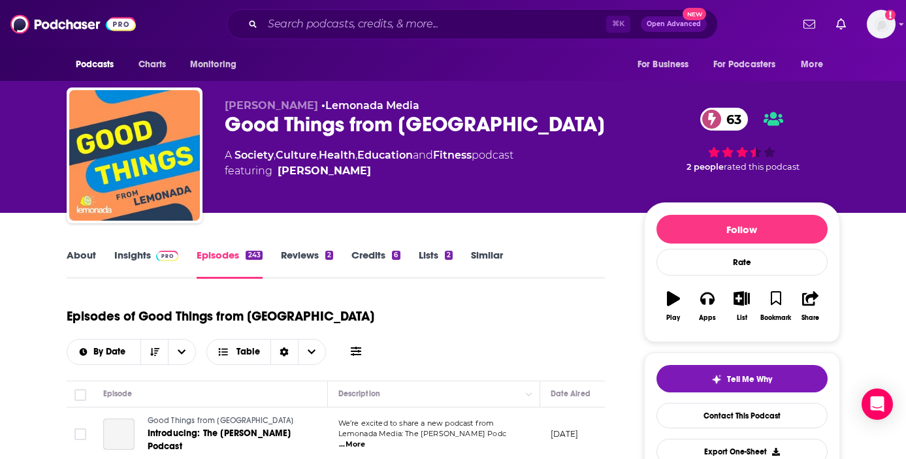
scroll to position [774, 0]
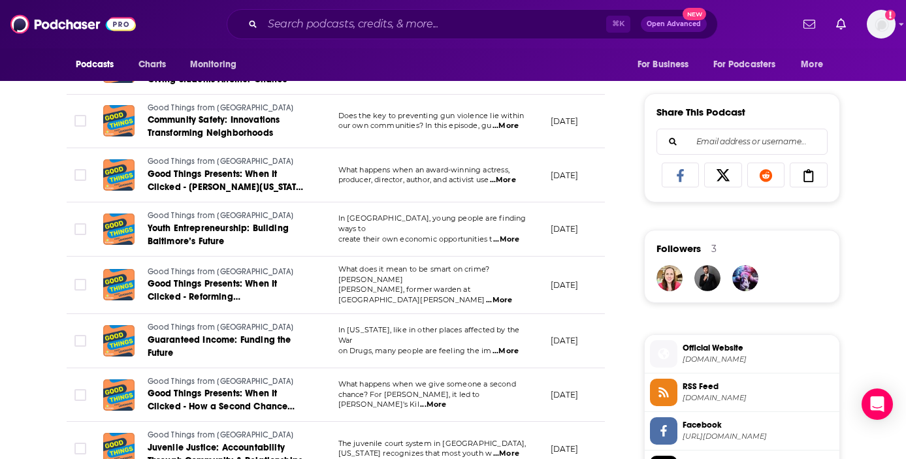
click at [511, 234] on span "...More" at bounding box center [506, 239] width 26 height 10
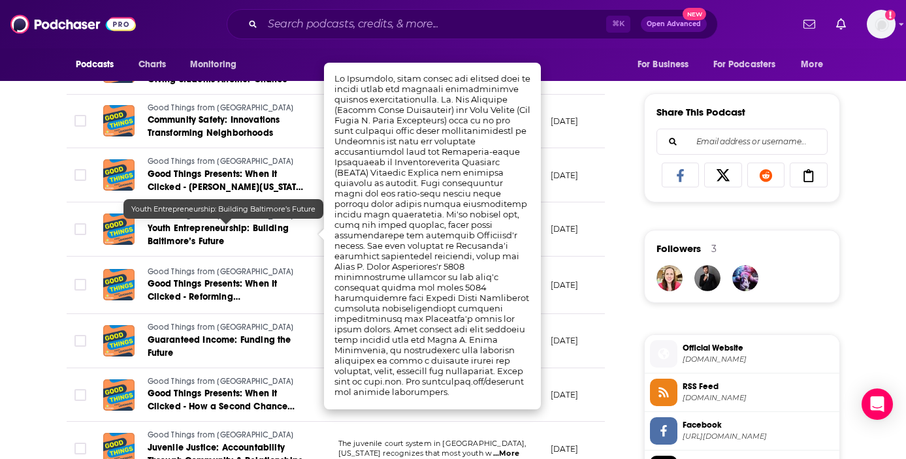
click at [212, 227] on span "Youth Entrepreneurship: Building Baltimore’s Future" at bounding box center [218, 235] width 141 height 24
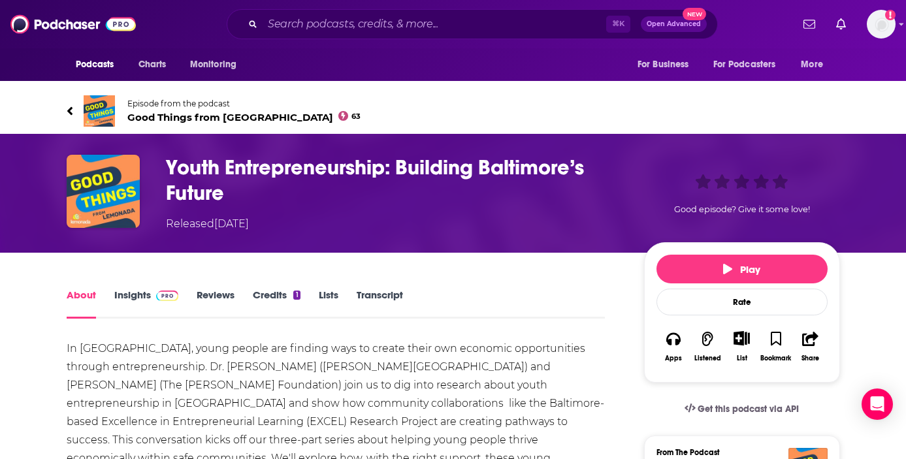
scroll to position [286, 0]
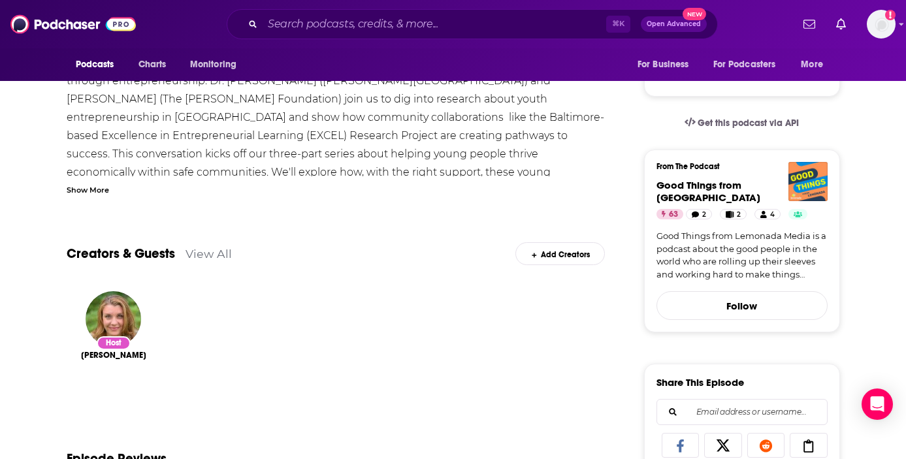
click at [102, 195] on div "Show More" at bounding box center [88, 189] width 42 height 12
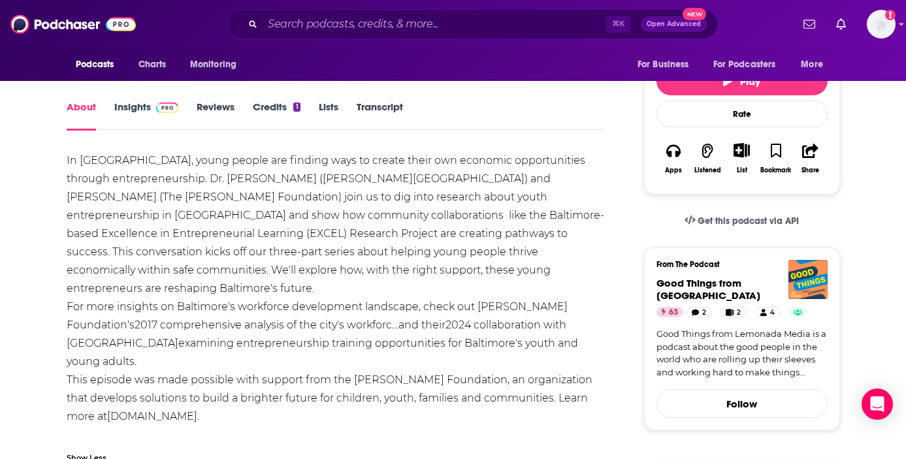
scroll to position [186, 0]
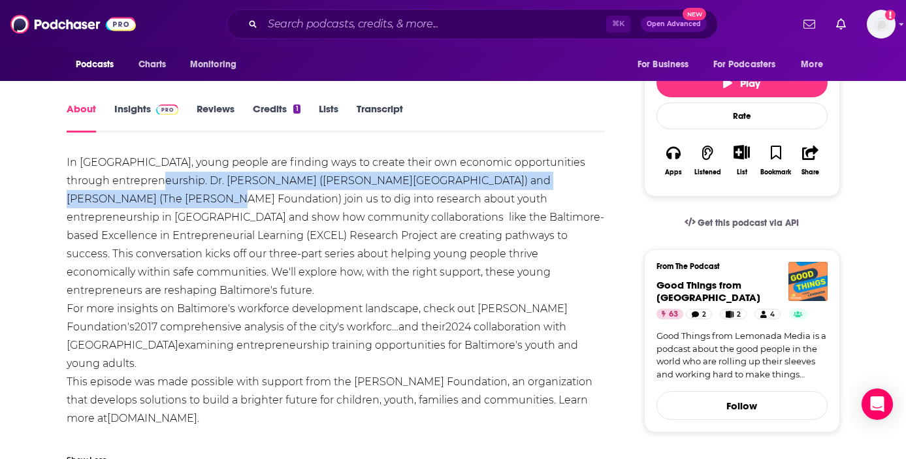
drag, startPoint x: 159, startPoint y: 181, endPoint x: 131, endPoint y: 197, distance: 32.2
click at [131, 198] on div "In [GEOGRAPHIC_DATA], young people are finding ways to create their own economi…" at bounding box center [336, 308] width 539 height 311
copy div "Dr. [PERSON_NAME] ([PERSON_NAME][GEOGRAPHIC_DATA]) and [PERSON_NAME] (The [PERS…"
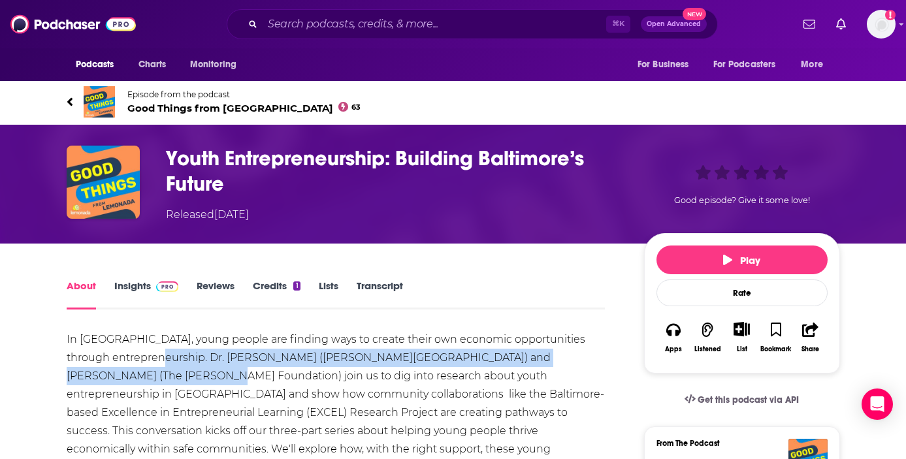
scroll to position [0, 0]
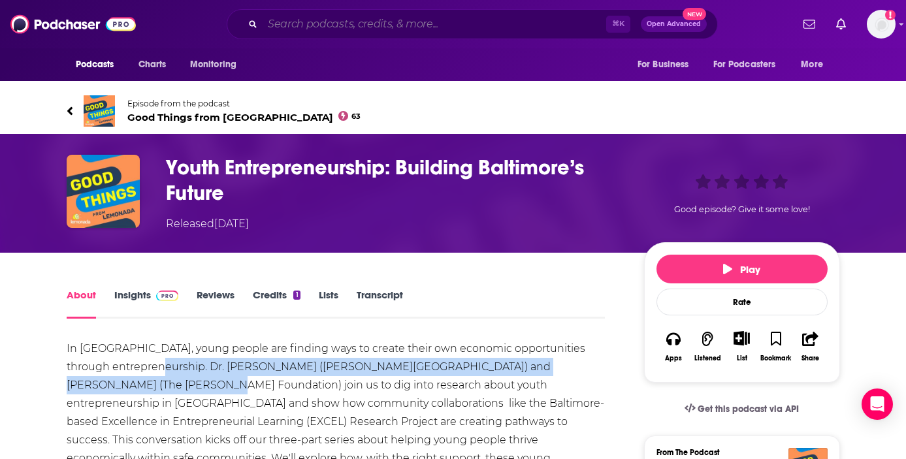
click at [359, 28] on input "Search podcasts, credits, & more..." at bounding box center [435, 24] width 344 height 21
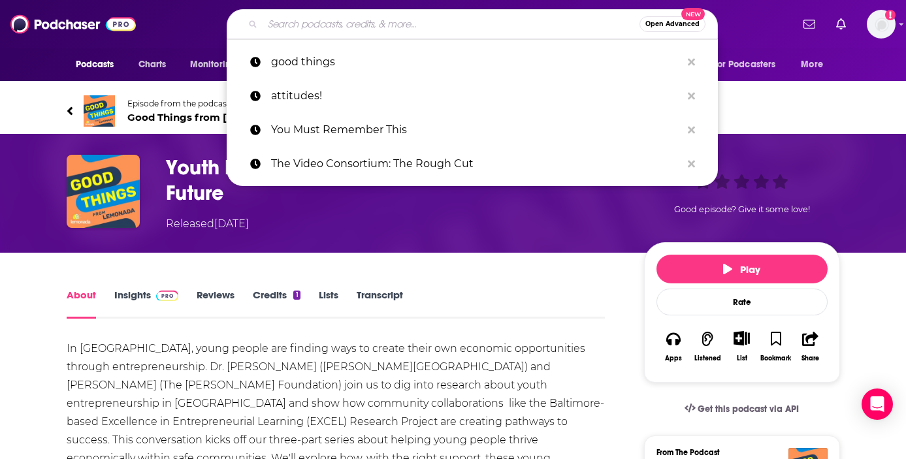
paste input "The Inspiring Women Leadership Lab"
type input "The Inspiring Women Leadership Lab"
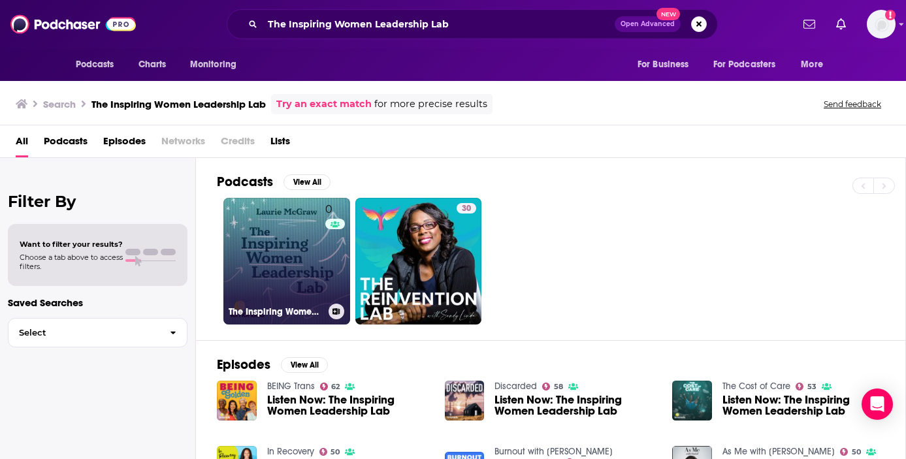
click at [298, 253] on link "0 The Inspiring Women Leadership Lab" at bounding box center [286, 261] width 127 height 127
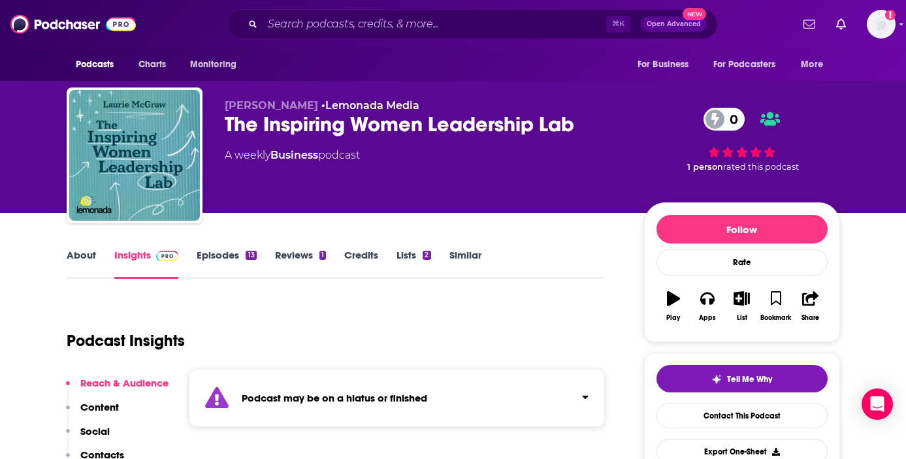
click at [83, 259] on link "About" at bounding box center [81, 264] width 29 height 30
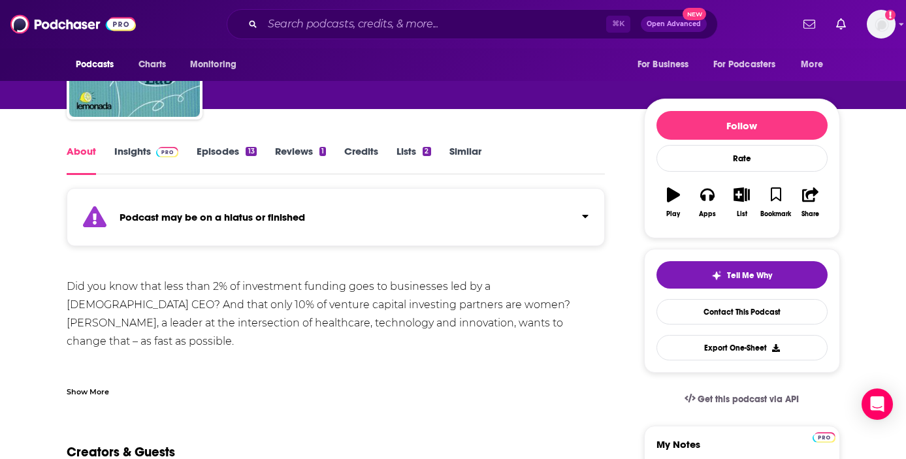
scroll to position [116, 0]
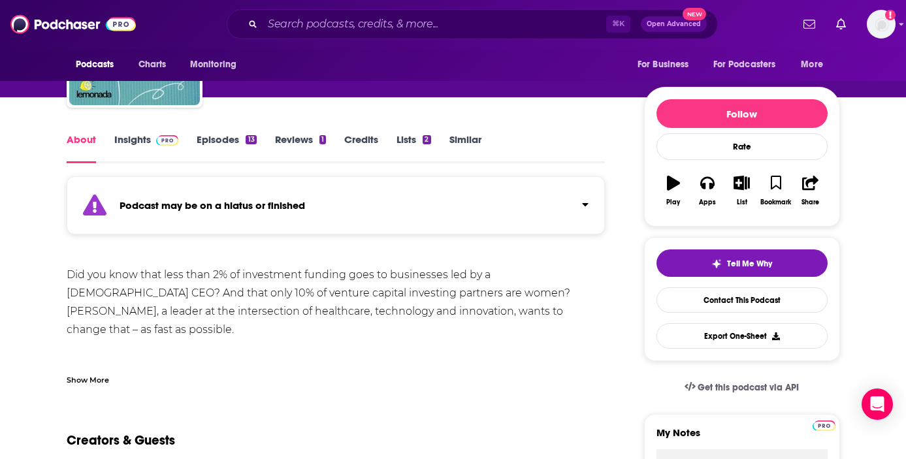
click at [233, 135] on link "Episodes 13" at bounding box center [226, 148] width 59 height 30
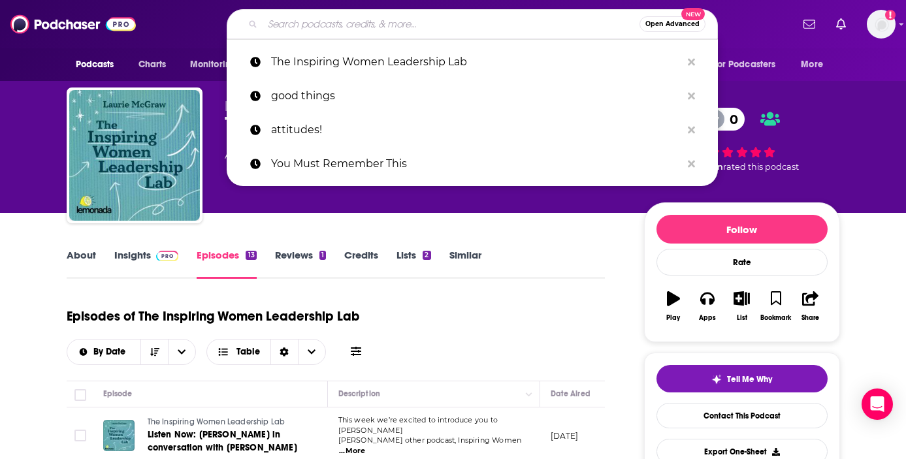
click at [358, 27] on input "Search podcasts, credits, & more..." at bounding box center [451, 24] width 377 height 21
paste input "Talk Easy with [PERSON_NAME]"
type input "Talk Easy with [PERSON_NAME]"
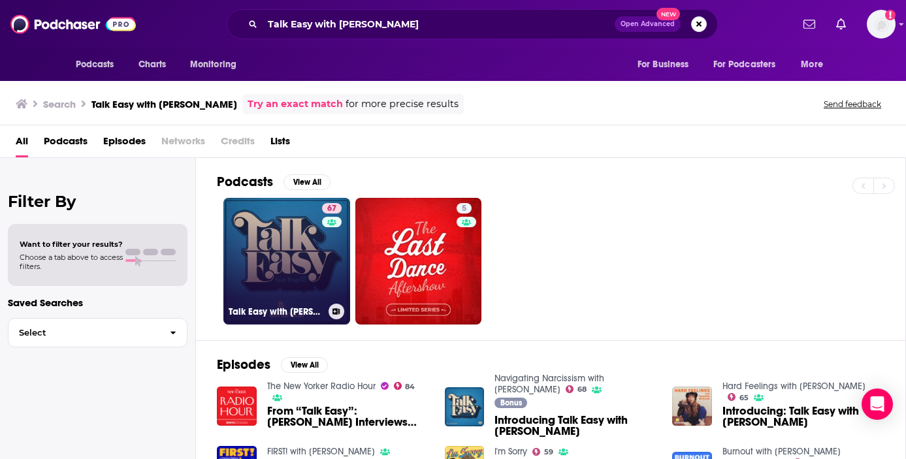
click at [291, 266] on link "67 Talk Easy with [PERSON_NAME]" at bounding box center [286, 261] width 127 height 127
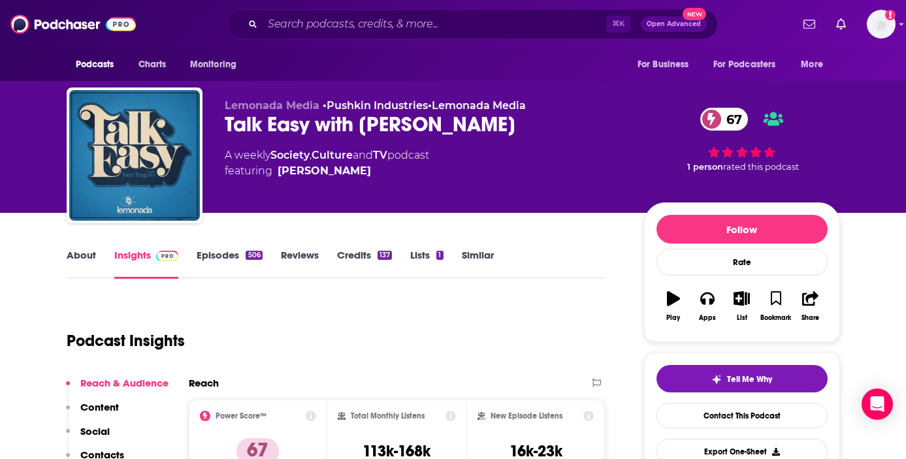
click at [94, 261] on link "About" at bounding box center [81, 264] width 29 height 30
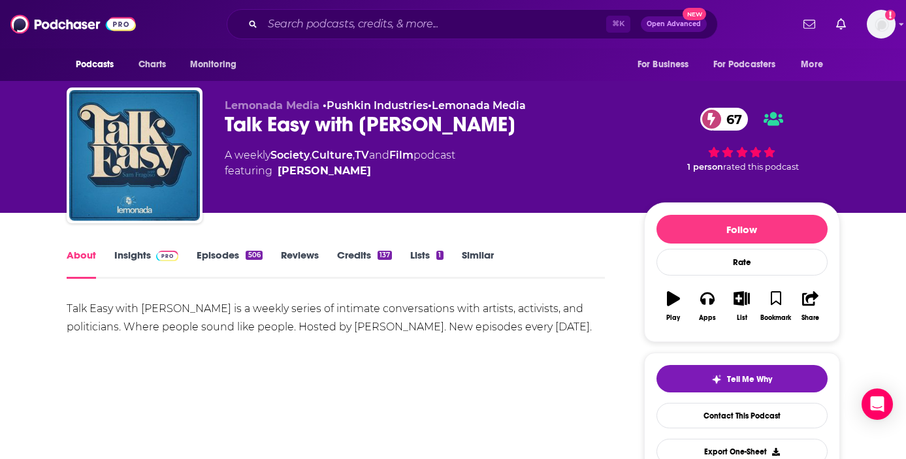
click at [221, 258] on link "Episodes 506" at bounding box center [229, 264] width 65 height 30
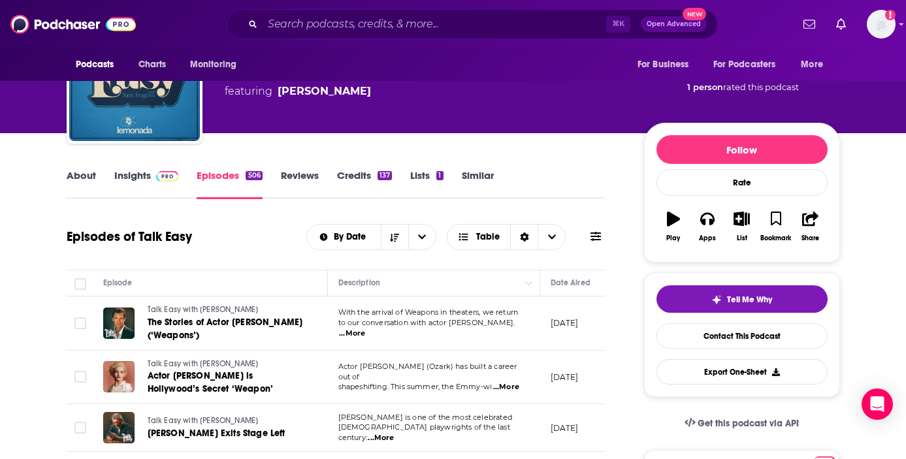
click at [84, 178] on link "About" at bounding box center [81, 184] width 29 height 30
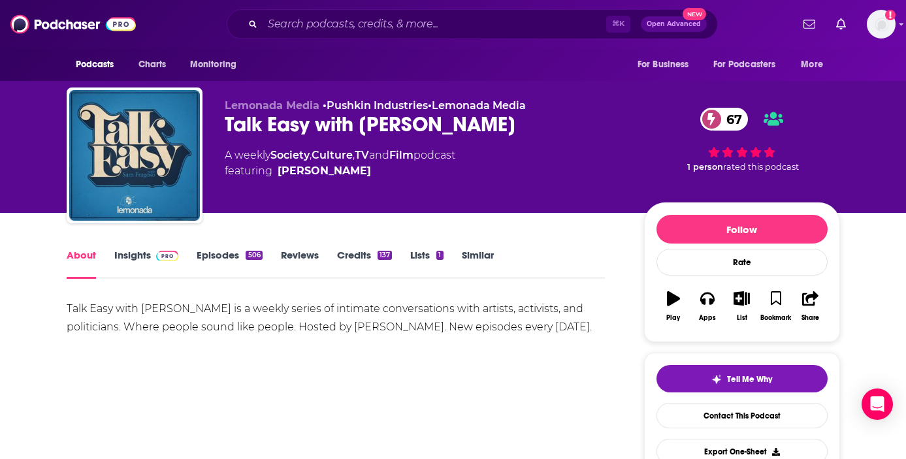
click at [259, 320] on div "Talk Easy with [PERSON_NAME] is a weekly series of intimate conversations with …" at bounding box center [336, 318] width 539 height 37
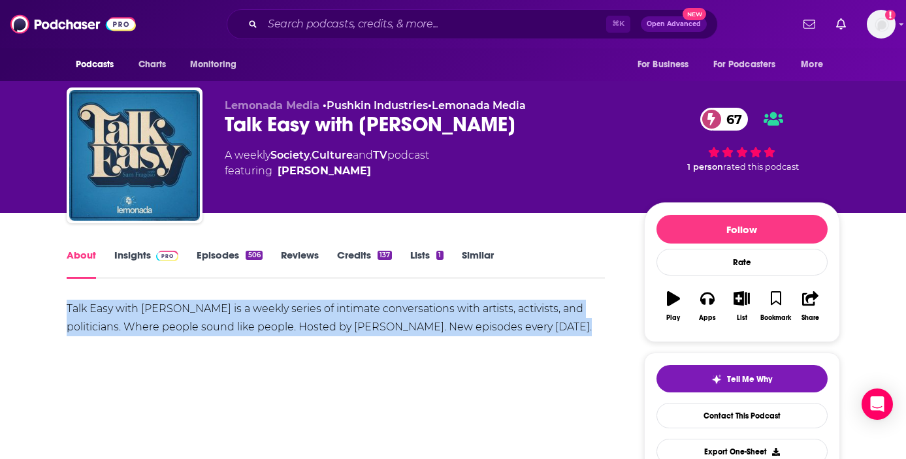
click at [259, 320] on div "Talk Easy with [PERSON_NAME] is a weekly series of intimate conversations with …" at bounding box center [336, 318] width 539 height 37
copy div "Talk Easy with [PERSON_NAME] is a weekly series of intimate conversations with …"
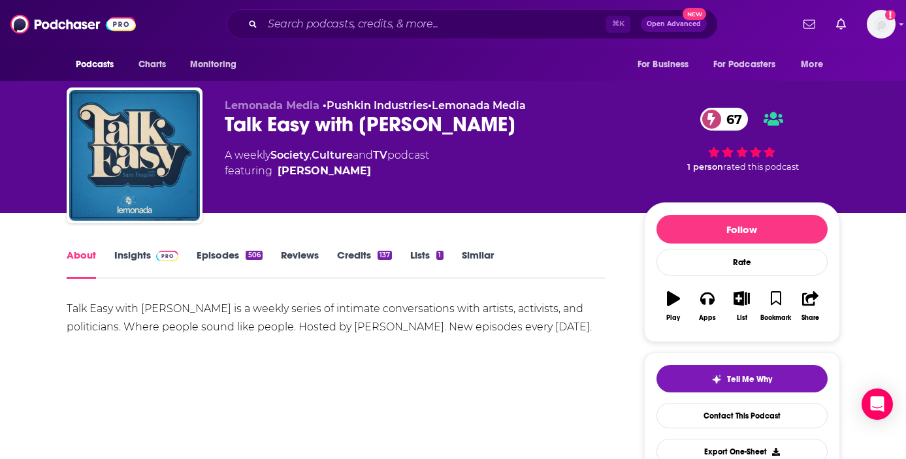
click at [155, 247] on div "About Insights Episodes 506 Reviews Credits 137 Lists 1 Similar" at bounding box center [336, 263] width 539 height 32
click at [135, 253] on link "Insights" at bounding box center [146, 264] width 65 height 30
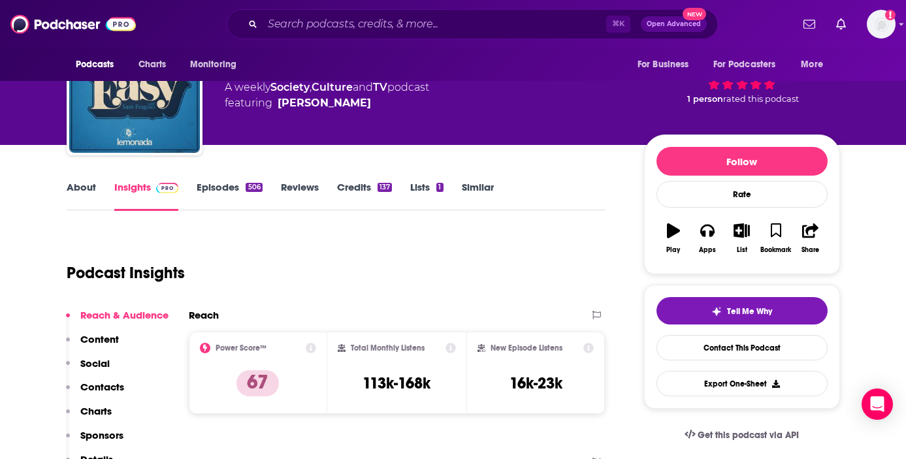
scroll to position [98, 0]
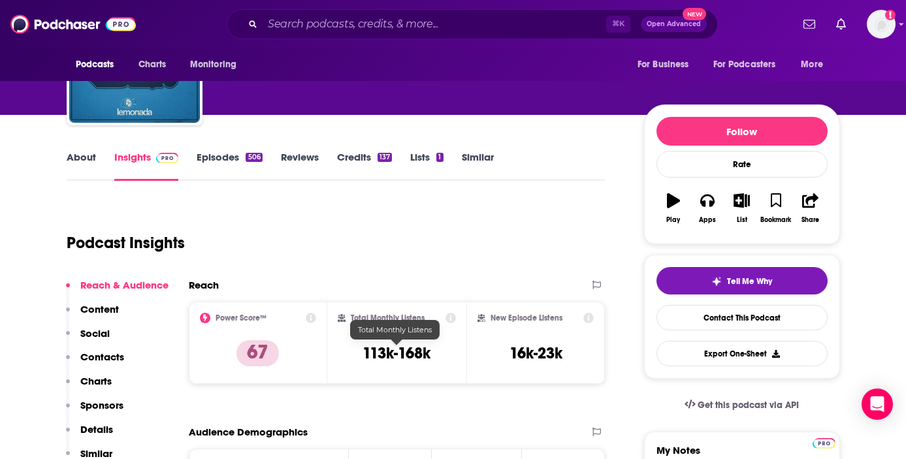
click at [387, 354] on h3 "113k-168k" at bounding box center [396, 354] width 68 height 20
copy div "113k-168k"
click at [353, 152] on link "Credits 137" at bounding box center [364, 166] width 55 height 30
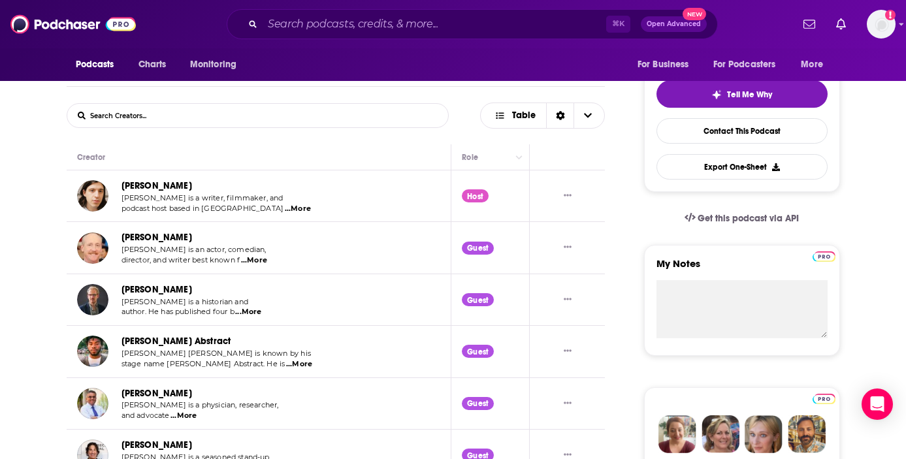
scroll to position [285, 0]
click at [259, 319] on td "[PERSON_NAME] [PERSON_NAME] is a historian and author. He has published four b …" at bounding box center [259, 300] width 385 height 52
click at [253, 313] on span "...More" at bounding box center [248, 311] width 26 height 10
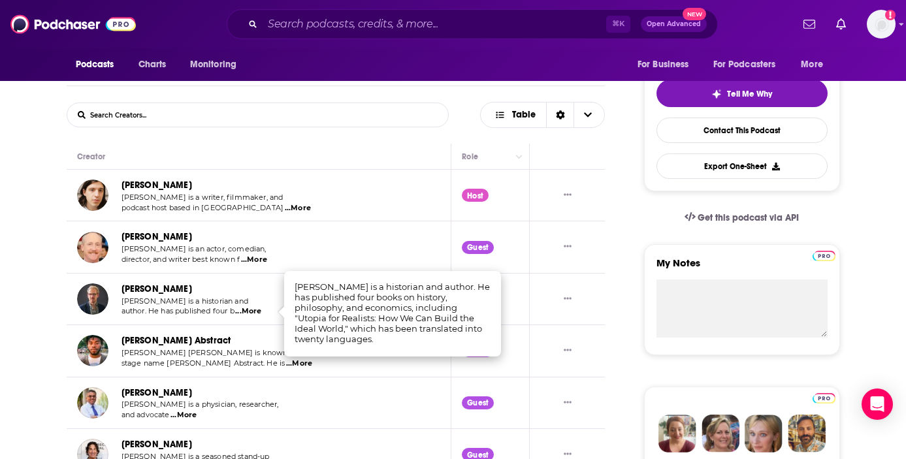
click at [447, 116] on form "List Search Input Search Creators..." at bounding box center [258, 115] width 382 height 25
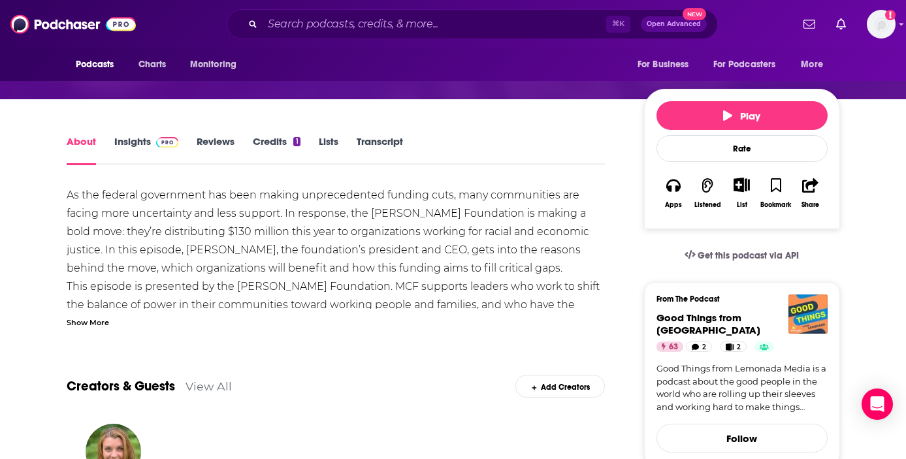
scroll to position [148, 0]
